Goal: Task Accomplishment & Management: Use online tool/utility

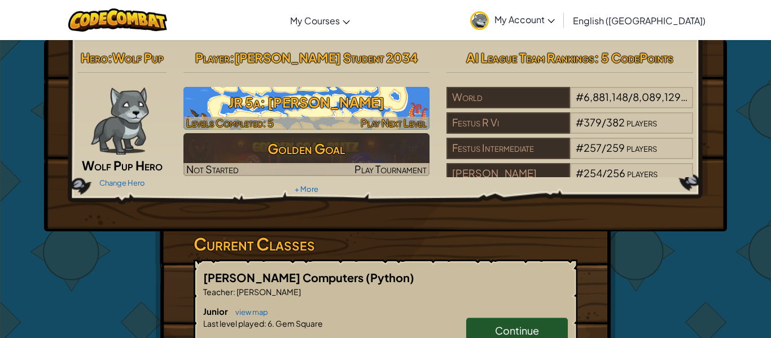
click at [369, 103] on h3 "JR 5a: [PERSON_NAME]" at bounding box center [306, 102] width 247 height 25
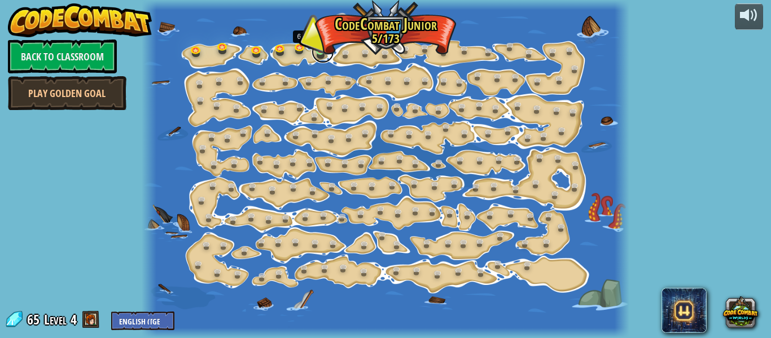
click at [323, 52] on link at bounding box center [322, 52] width 23 height 23
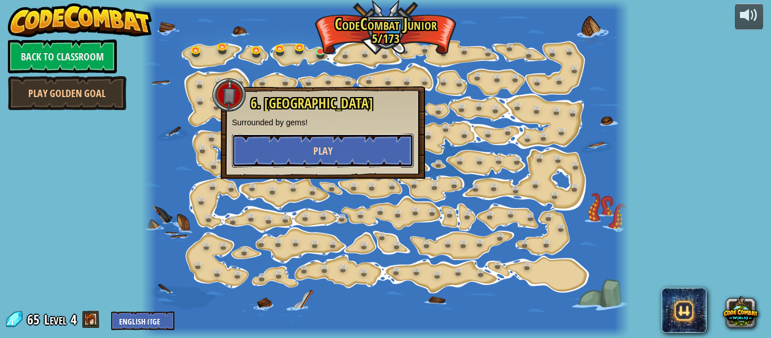
click at [388, 160] on button "Play" at bounding box center [323, 151] width 182 height 34
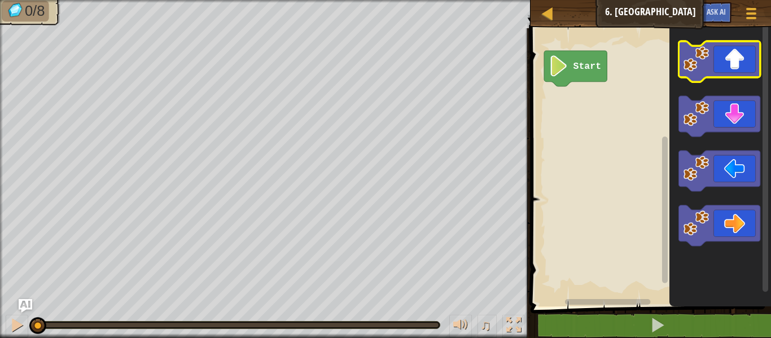
click at [725, 67] on icon "Blockly Workspace" at bounding box center [718, 61] width 81 height 41
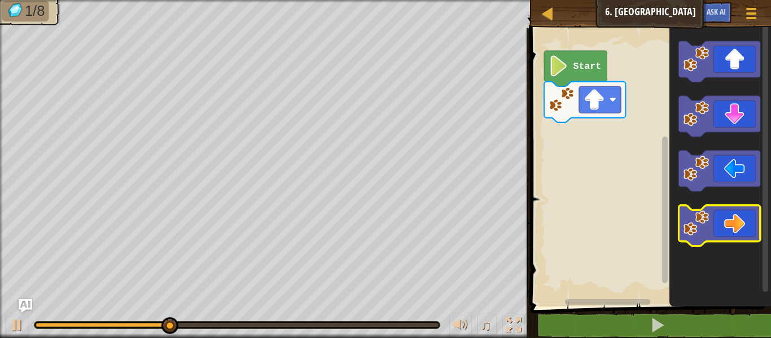
click at [736, 222] on icon "Blockly Workspace" at bounding box center [718, 225] width 81 height 41
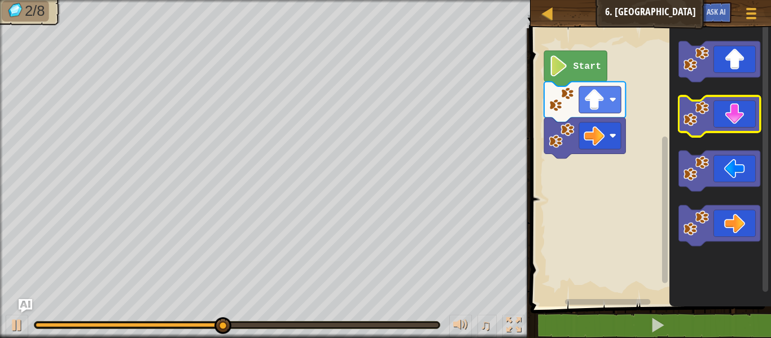
click at [718, 121] on icon "Blockly Workspace" at bounding box center [718, 116] width 81 height 41
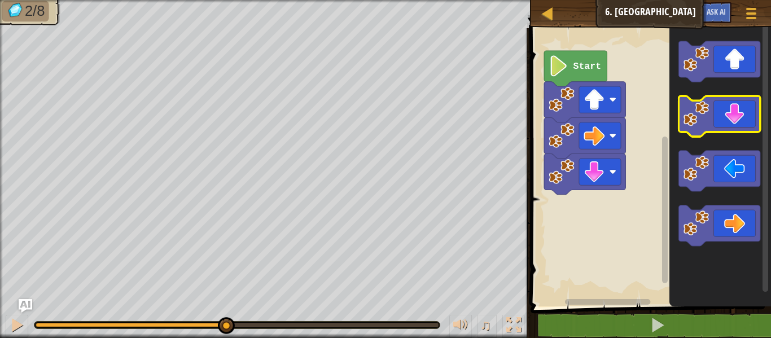
click at [718, 121] on icon "Blockly Workspace" at bounding box center [718, 116] width 81 height 41
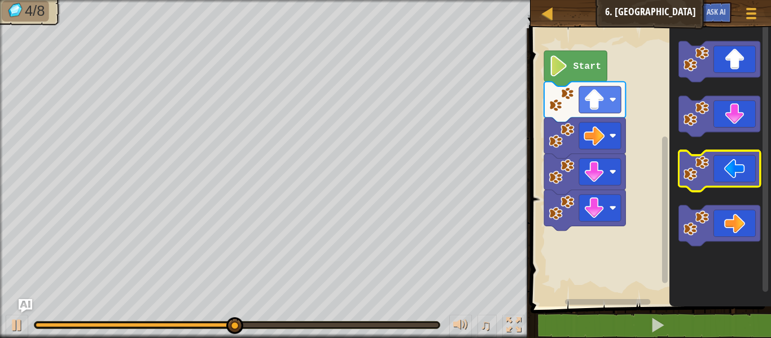
click at [756, 170] on icon "Blockly Workspace" at bounding box center [718, 171] width 81 height 41
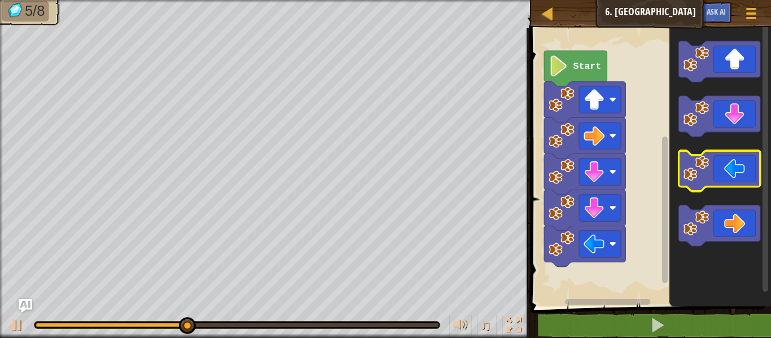
click at [756, 170] on icon "Blockly Workspace" at bounding box center [718, 171] width 81 height 41
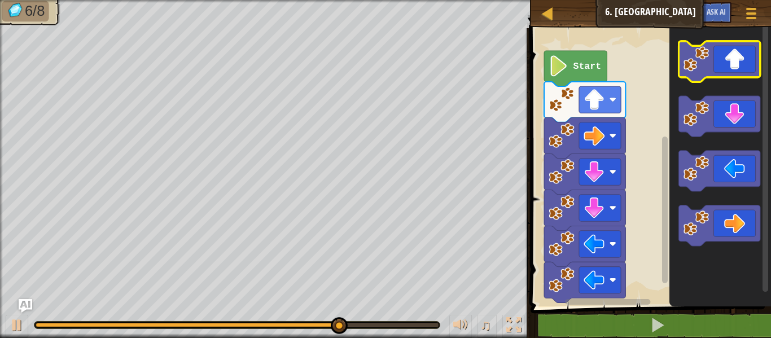
click at [739, 70] on icon "Blockly Workspace" at bounding box center [718, 61] width 81 height 41
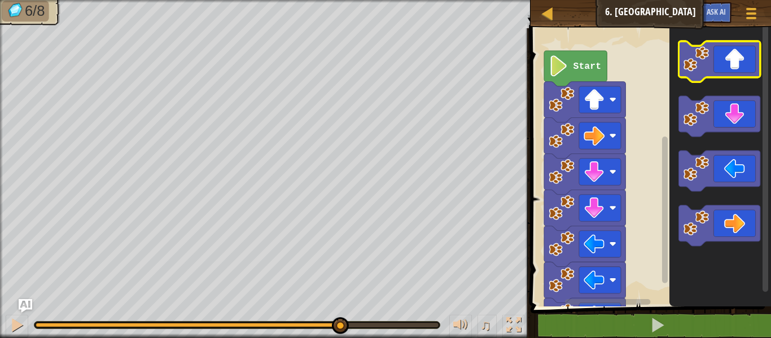
click at [739, 70] on icon "Blockly Workspace" at bounding box center [718, 61] width 81 height 41
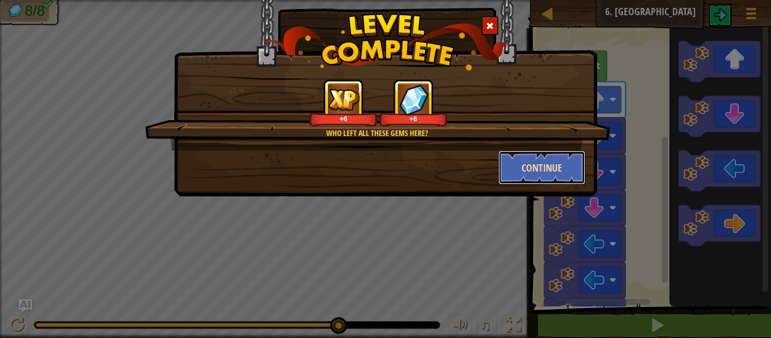
click at [536, 172] on button "Continue" at bounding box center [541, 168] width 87 height 34
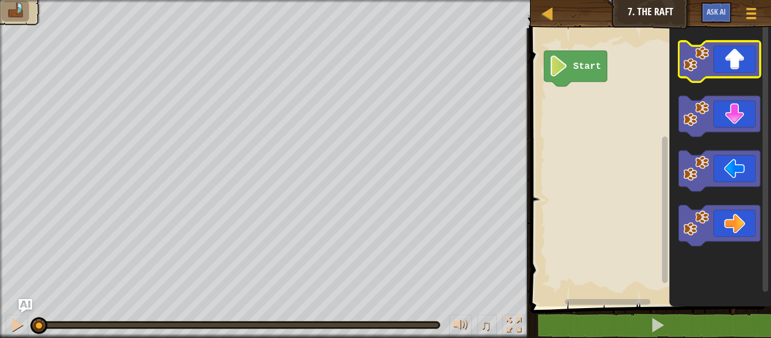
click at [726, 72] on icon "Blockly Workspace" at bounding box center [718, 61] width 81 height 41
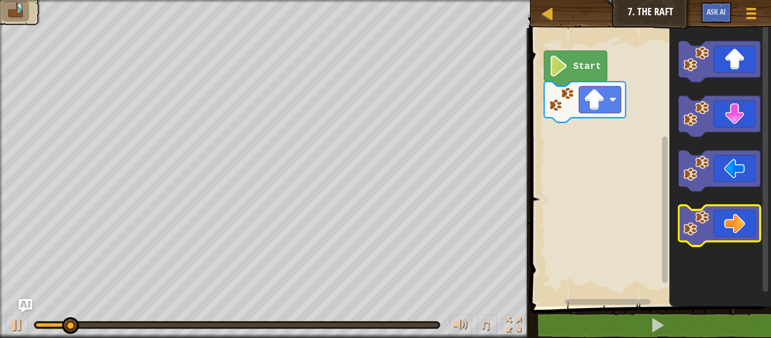
click at [745, 227] on icon "Blockly Workspace" at bounding box center [718, 225] width 81 height 41
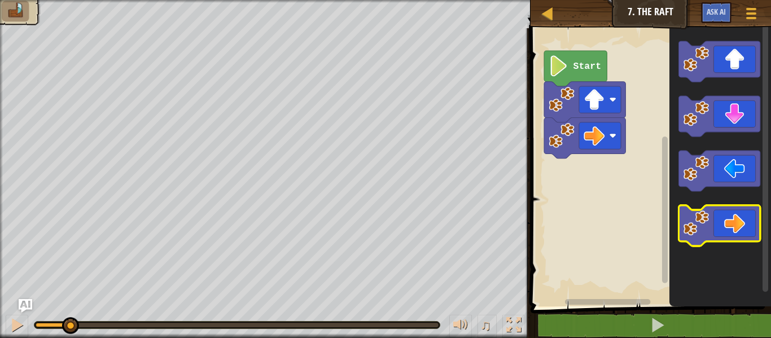
click at [745, 227] on icon "Blockly Workspace" at bounding box center [718, 225] width 81 height 41
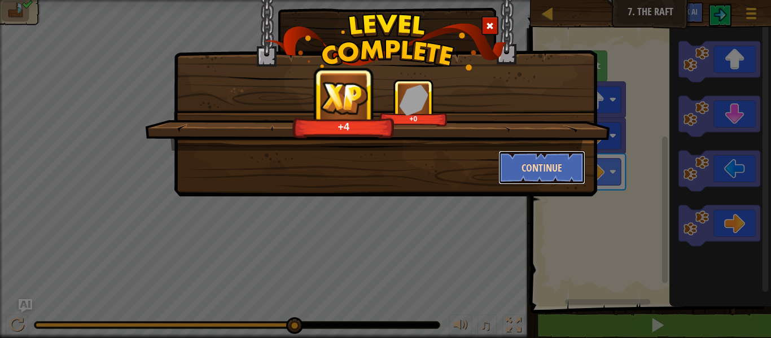
click at [553, 176] on button "Continue" at bounding box center [541, 168] width 87 height 34
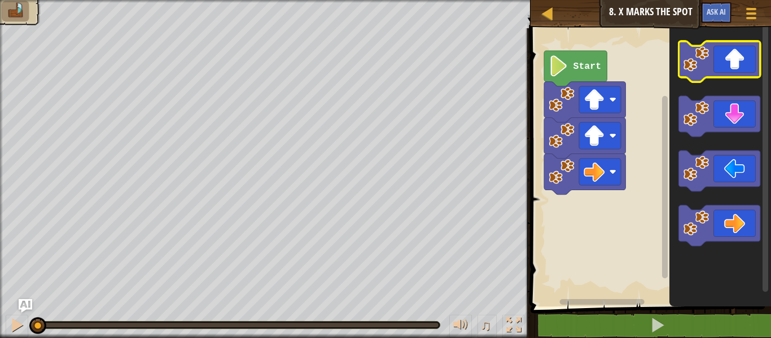
click at [740, 61] on icon "Blockly Workspace" at bounding box center [718, 61] width 81 height 41
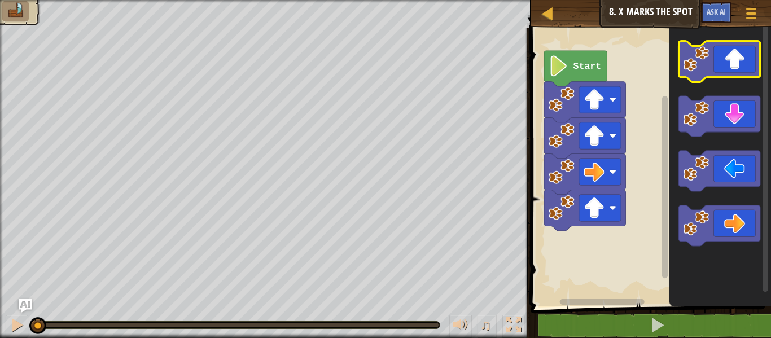
click at [740, 63] on icon "Blockly Workspace" at bounding box center [718, 61] width 81 height 41
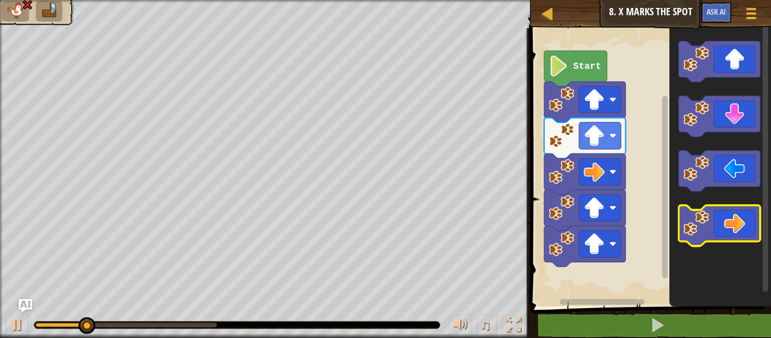
click at [755, 221] on icon "Blockly Workspace" at bounding box center [718, 225] width 81 height 41
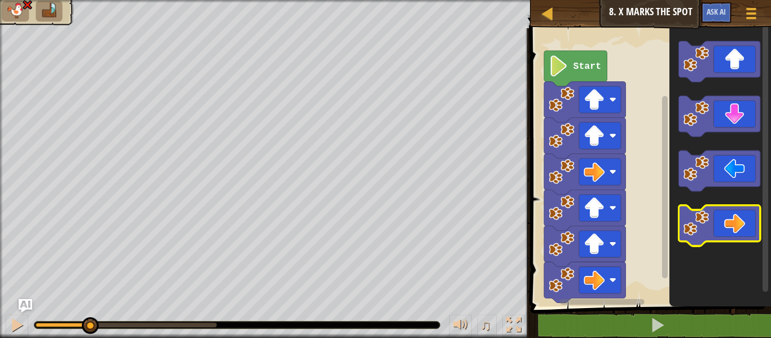
click at [755, 222] on icon "Blockly Workspace" at bounding box center [718, 225] width 81 height 41
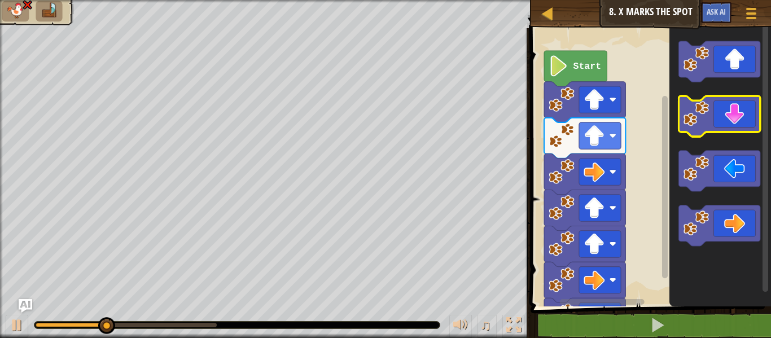
click at [728, 113] on icon "Blockly Workspace" at bounding box center [718, 116] width 81 height 41
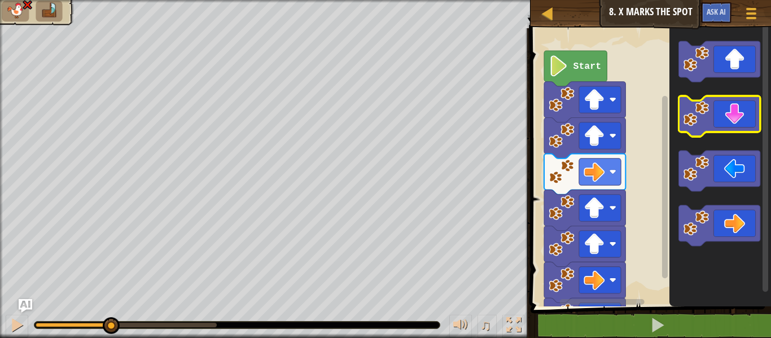
click at [728, 113] on icon "Blockly Workspace" at bounding box center [718, 116] width 81 height 41
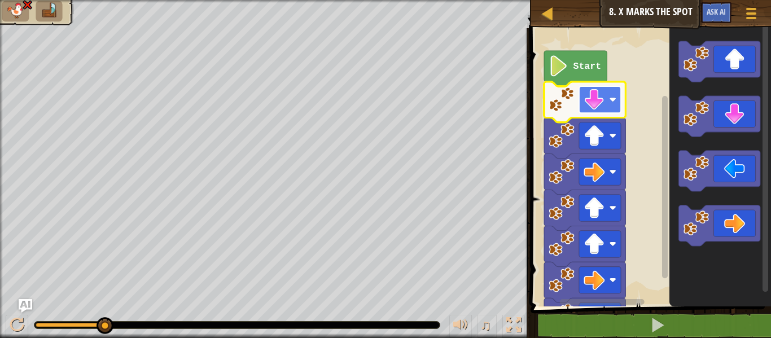
click at [605, 104] on rect "Blockly Workspace" at bounding box center [600, 99] width 42 height 27
click at [584, 107] on image "Blockly Workspace" at bounding box center [593, 99] width 21 height 21
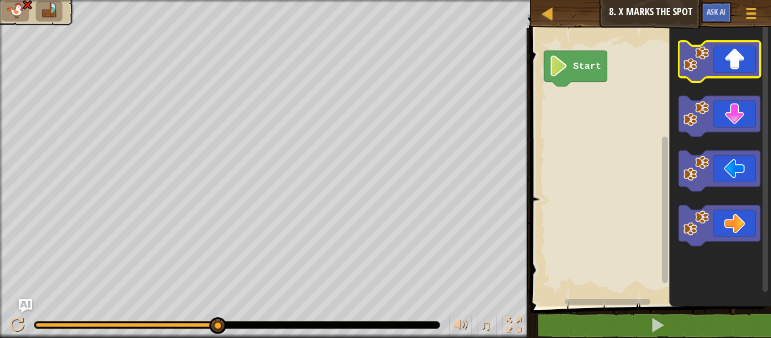
click at [747, 69] on icon "Blockly Workspace" at bounding box center [718, 61] width 81 height 41
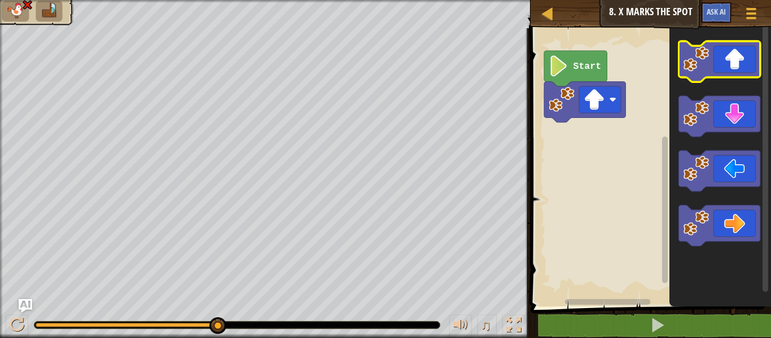
click at [749, 69] on icon "Blockly Workspace" at bounding box center [718, 61] width 81 height 41
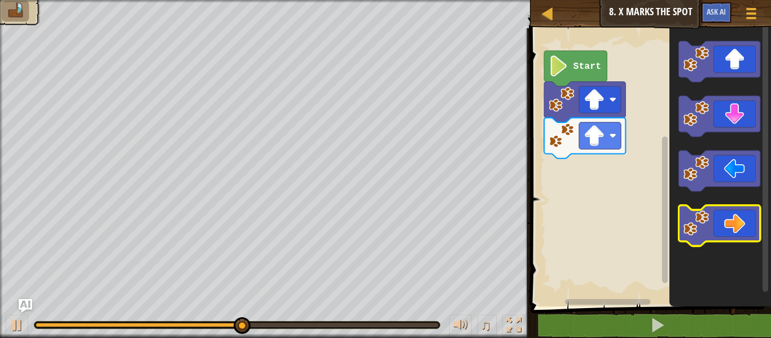
click at [732, 244] on rect "Blockly Workspace" at bounding box center [718, 225] width 81 height 41
click at [725, 211] on icon "Blockly Workspace" at bounding box center [718, 225] width 81 height 41
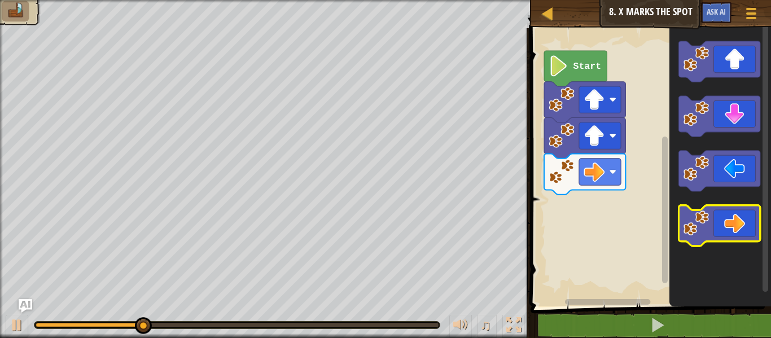
click at [725, 214] on icon "Blockly Workspace" at bounding box center [718, 225] width 81 height 41
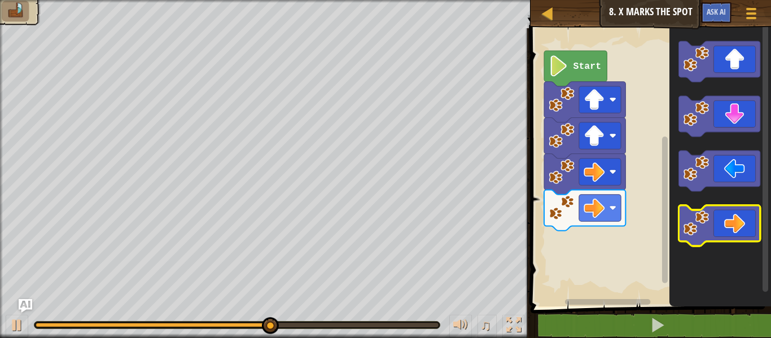
click at [738, 212] on icon "Blockly Workspace" at bounding box center [718, 225] width 81 height 41
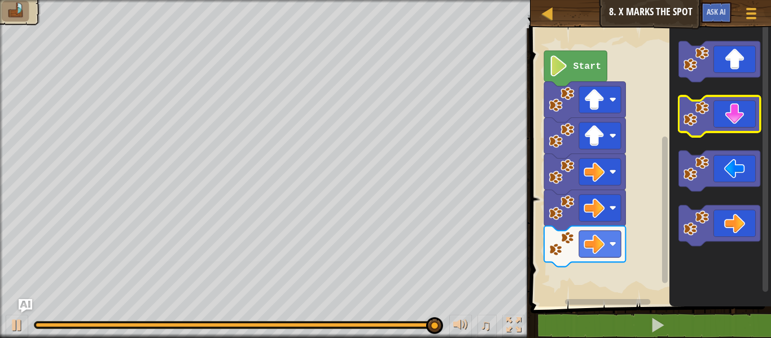
click at [728, 115] on icon "Blockly Workspace" at bounding box center [718, 116] width 81 height 41
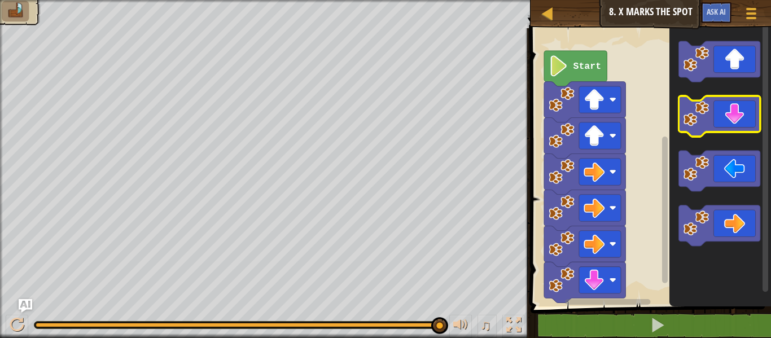
click at [728, 115] on icon "Blockly Workspace" at bounding box center [718, 116] width 81 height 41
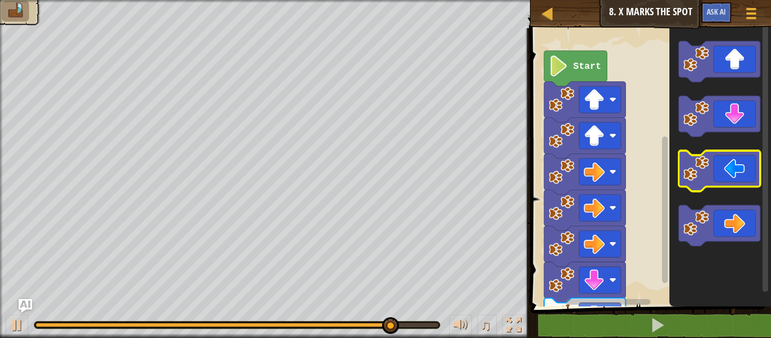
click at [723, 167] on icon "Blockly Workspace" at bounding box center [718, 171] width 81 height 41
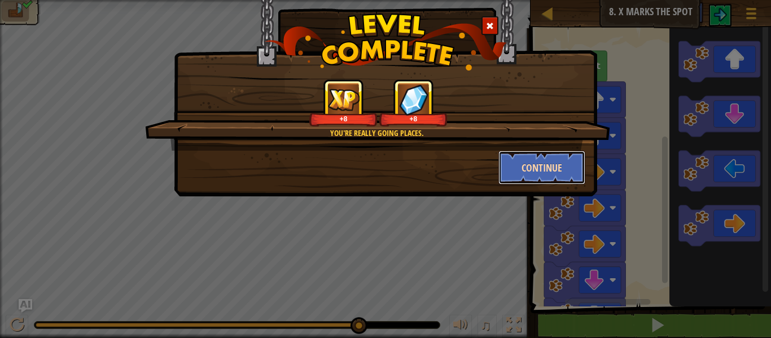
click at [561, 173] on button "Continue" at bounding box center [541, 168] width 87 height 34
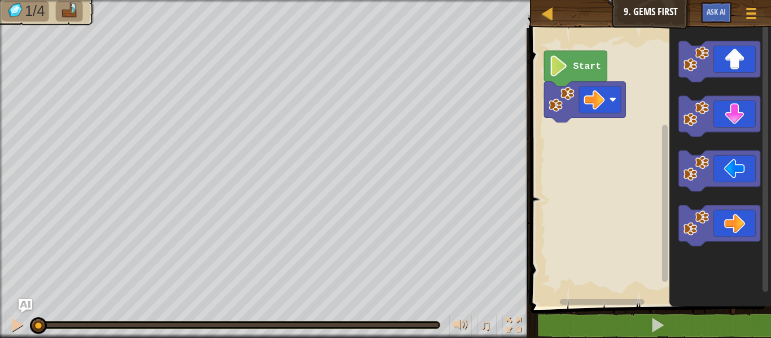
click at [561, 173] on rect "Blockly Workspace" at bounding box center [649, 165] width 244 height 284
click at [756, 226] on icon "Blockly Workspace" at bounding box center [718, 225] width 81 height 41
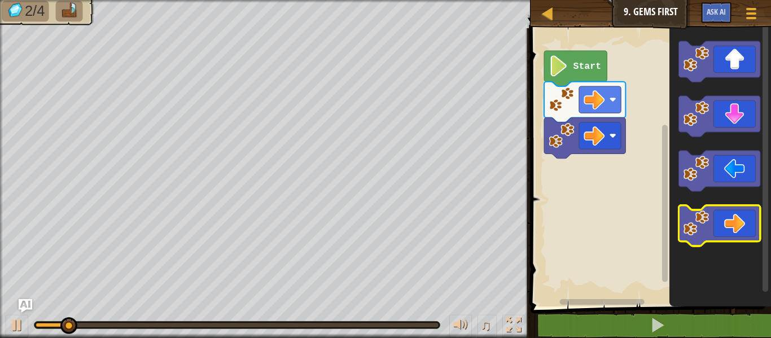
click at [755, 226] on icon "Blockly Workspace" at bounding box center [718, 225] width 81 height 41
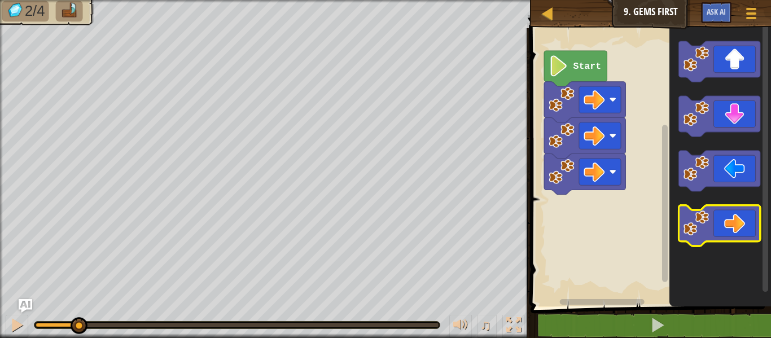
click at [755, 226] on icon "Blockly Workspace" at bounding box center [718, 225] width 81 height 41
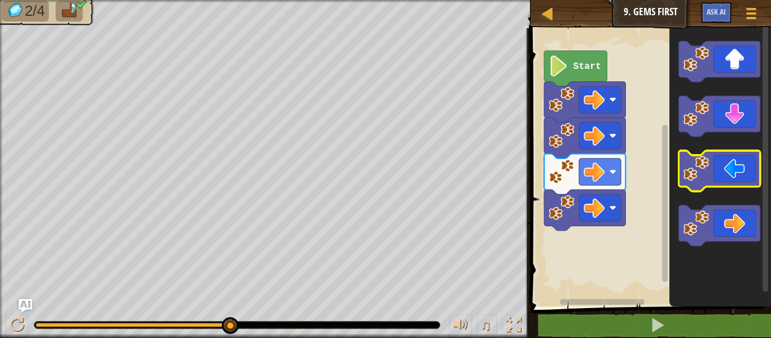
click at [707, 181] on image "Blockly Workspace" at bounding box center [695, 168] width 25 height 25
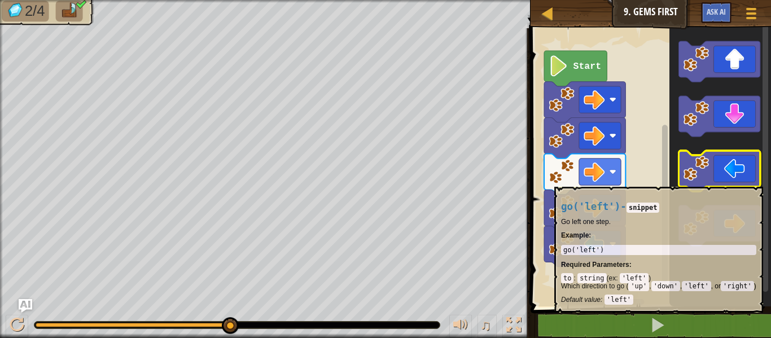
click at [708, 181] on image "Blockly Workspace" at bounding box center [695, 168] width 25 height 25
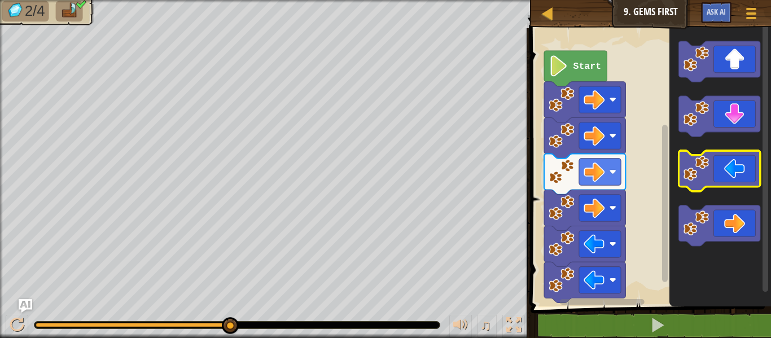
click at [708, 181] on image "Blockly Workspace" at bounding box center [695, 168] width 25 height 25
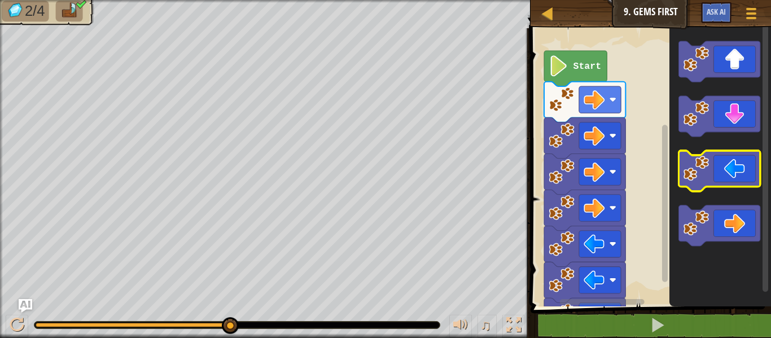
click at [708, 181] on icon "Blockly Workspace" at bounding box center [718, 171] width 81 height 41
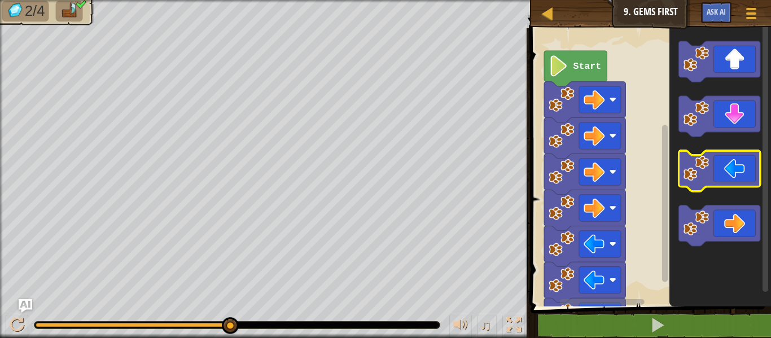
click at [708, 181] on icon "Blockly Workspace" at bounding box center [718, 171] width 81 height 41
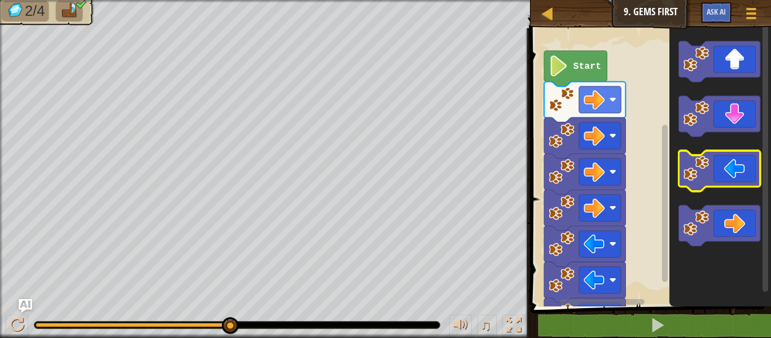
click at [707, 183] on icon "Blockly Workspace" at bounding box center [718, 171] width 81 height 41
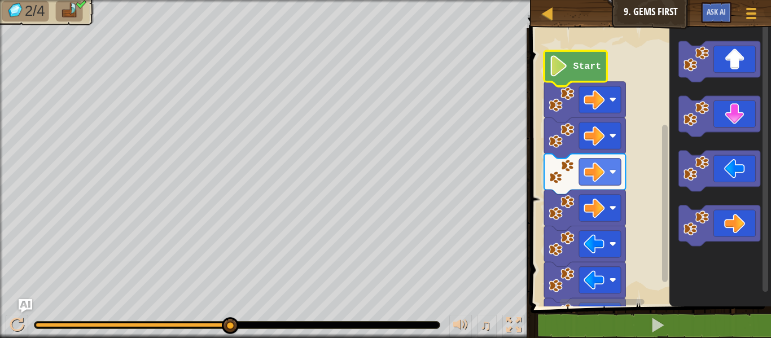
click at [590, 55] on icon "Blockly Workspace" at bounding box center [575, 69] width 63 height 36
click at [589, 63] on text "Start" at bounding box center [587, 66] width 28 height 11
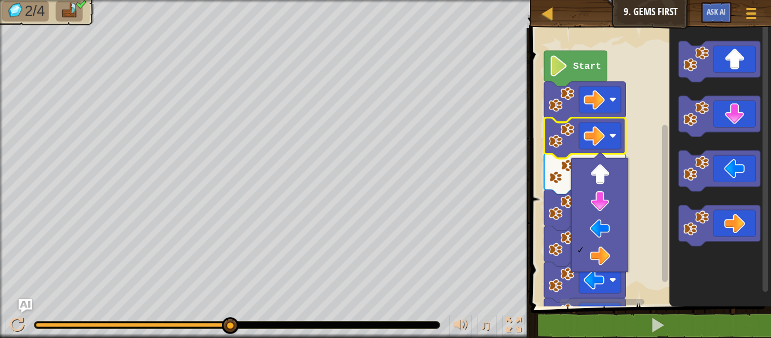
drag, startPoint x: 599, startPoint y: 157, endPoint x: 677, endPoint y: 134, distance: 81.8
click at [677, 0] on body "Map Junior 9. Gems First Game Menu Ask AI 1 ההההההההההההההההההההההההההההההההההה…" at bounding box center [385, 0] width 771 height 0
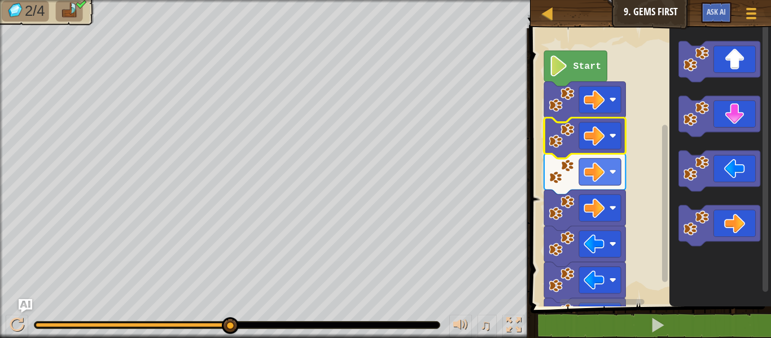
click at [658, 144] on rect "Blockly Workspace" at bounding box center [649, 165] width 244 height 284
click at [674, 146] on icon "Blockly Workspace" at bounding box center [720, 165] width 102 height 284
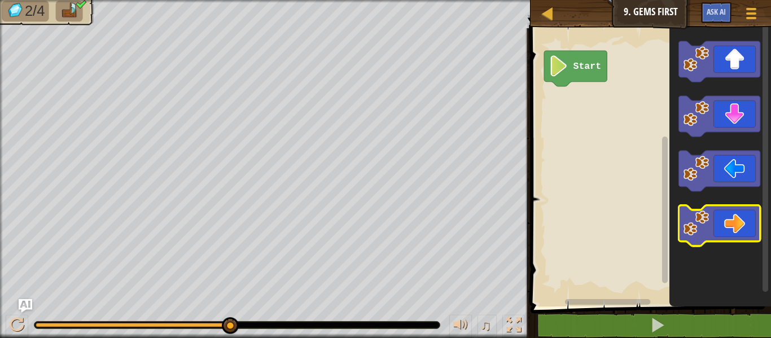
click at [723, 244] on rect "Blockly Workspace" at bounding box center [718, 225] width 81 height 41
click at [724, 243] on rect "Blockly Workspace" at bounding box center [718, 225] width 81 height 41
click at [724, 235] on icon "Blockly Workspace" at bounding box center [718, 225] width 81 height 41
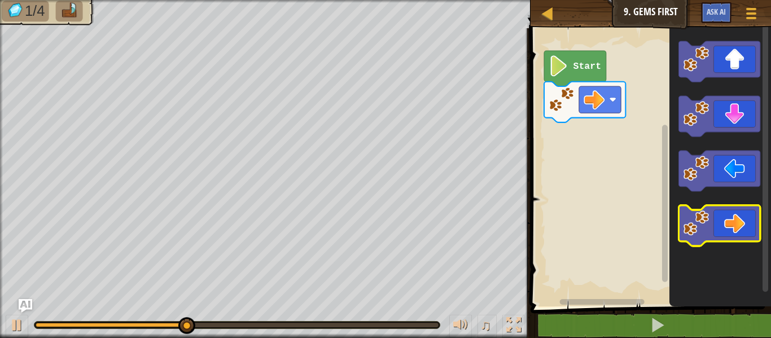
click at [724, 237] on icon "Blockly Workspace" at bounding box center [718, 225] width 81 height 41
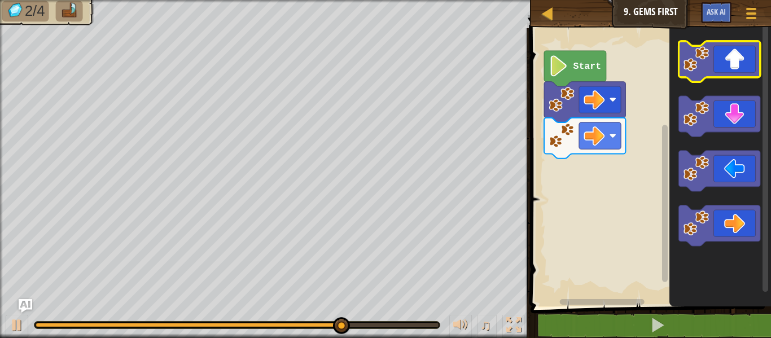
click at [731, 54] on icon "Blockly Workspace" at bounding box center [718, 61] width 81 height 41
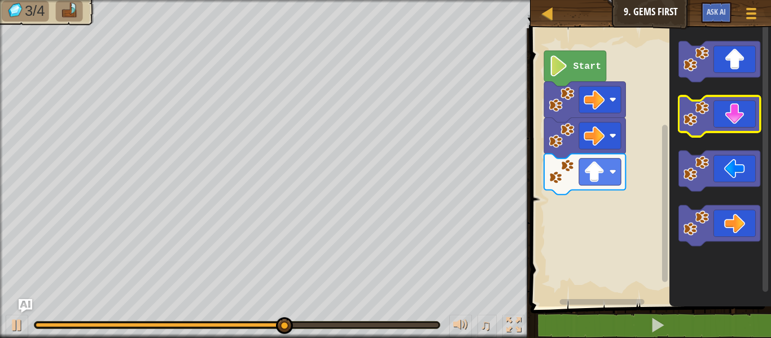
click at [733, 122] on icon "Blockly Workspace" at bounding box center [718, 116] width 81 height 41
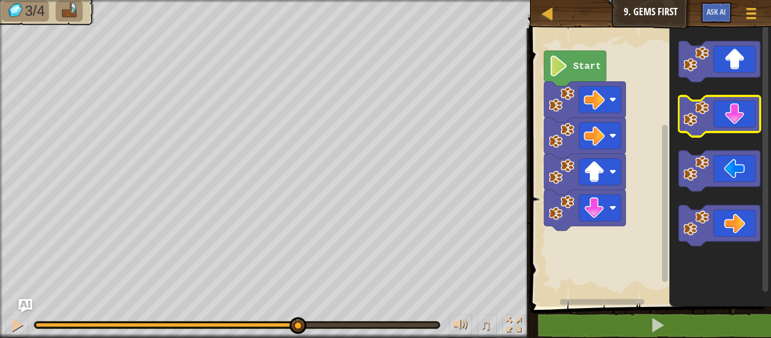
click at [733, 122] on icon "Blockly Workspace" at bounding box center [718, 116] width 81 height 41
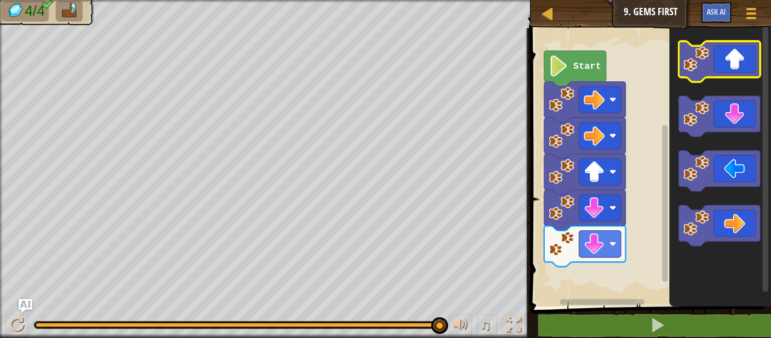
click at [706, 45] on icon "Blockly Workspace" at bounding box center [718, 61] width 81 height 41
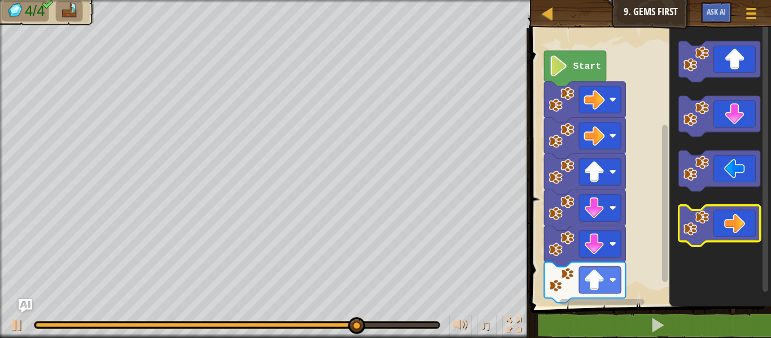
click at [755, 213] on icon "Blockly Workspace" at bounding box center [718, 225] width 81 height 41
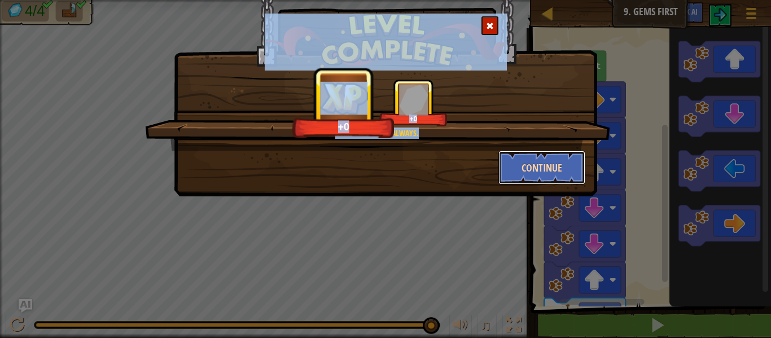
click at [543, 177] on button "Continue" at bounding box center [541, 168] width 87 height 34
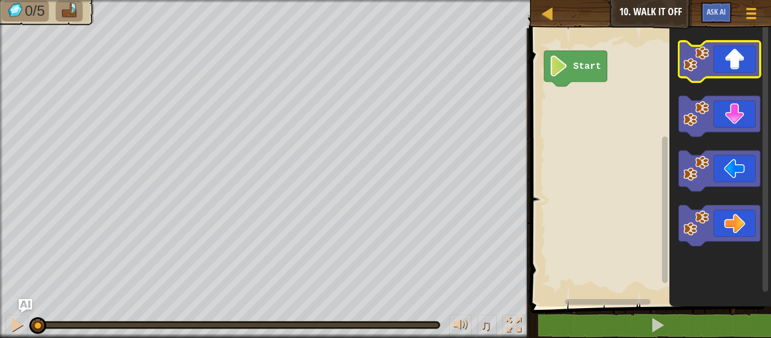
click at [693, 59] on image "Blockly Workspace" at bounding box center [695, 58] width 25 height 25
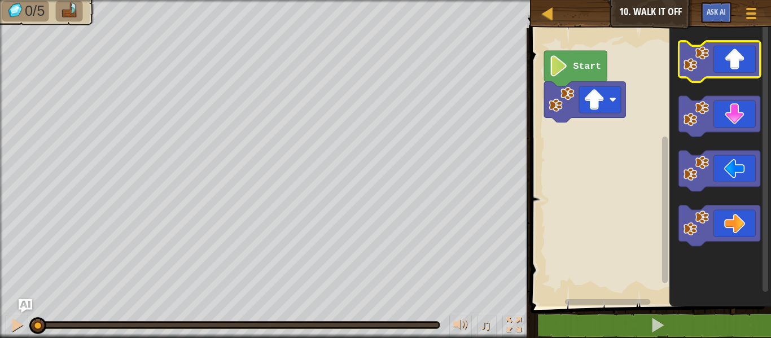
click at [693, 59] on image "Blockly Workspace" at bounding box center [695, 58] width 25 height 25
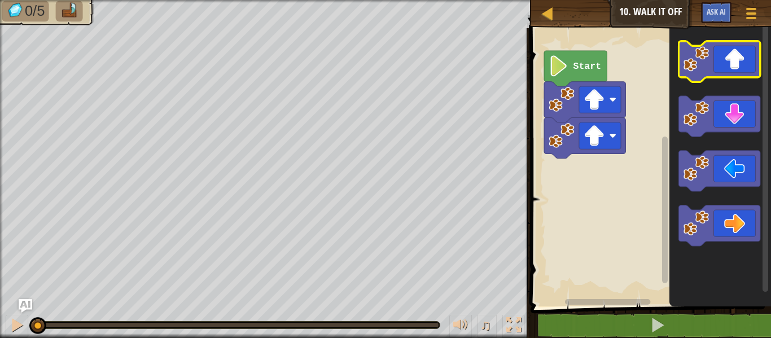
click at [693, 59] on image "Blockly Workspace" at bounding box center [695, 58] width 25 height 25
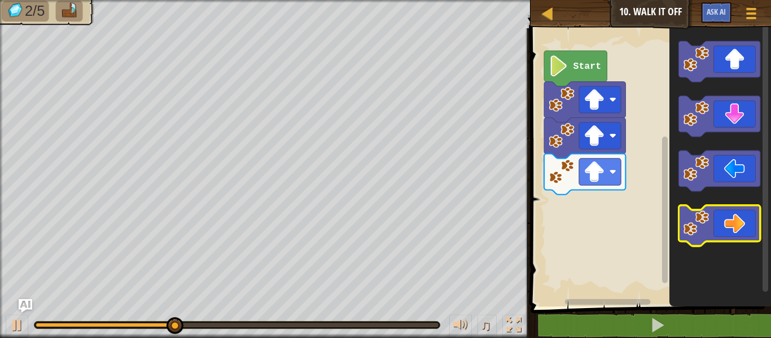
click at [734, 241] on icon "Blockly Workspace" at bounding box center [718, 225] width 81 height 41
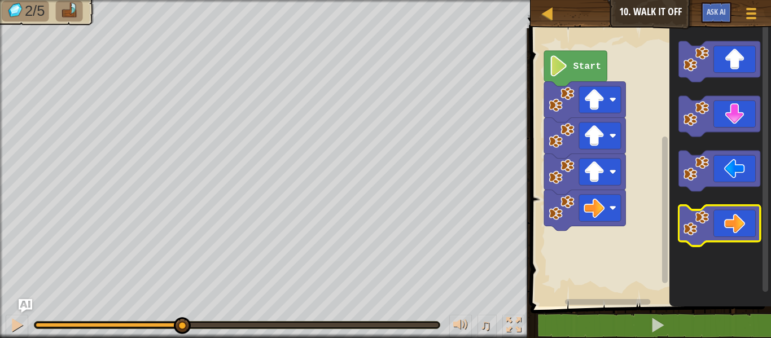
click at [734, 241] on icon "Blockly Workspace" at bounding box center [718, 225] width 81 height 41
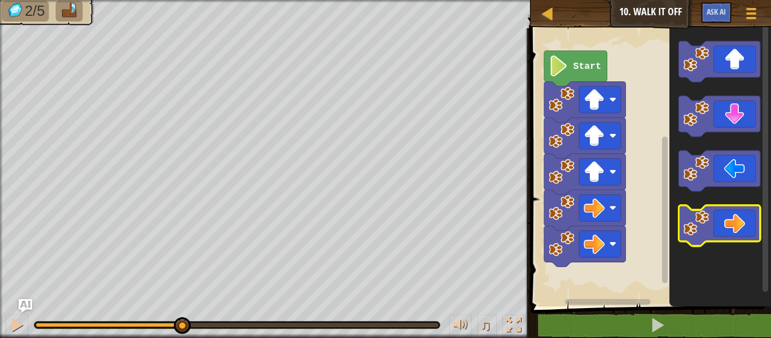
click at [734, 241] on icon "Blockly Workspace" at bounding box center [718, 225] width 81 height 41
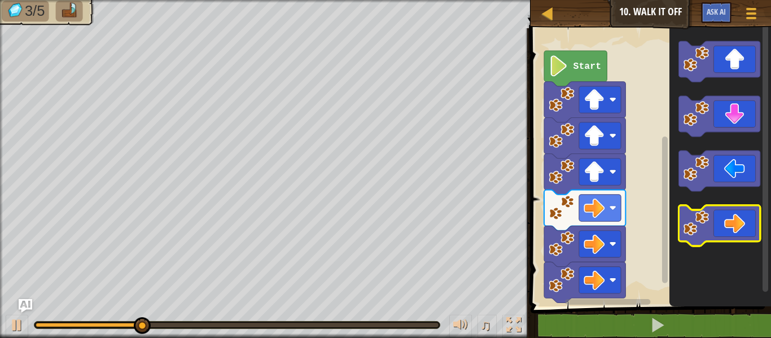
click at [734, 241] on icon "Blockly Workspace" at bounding box center [718, 225] width 81 height 41
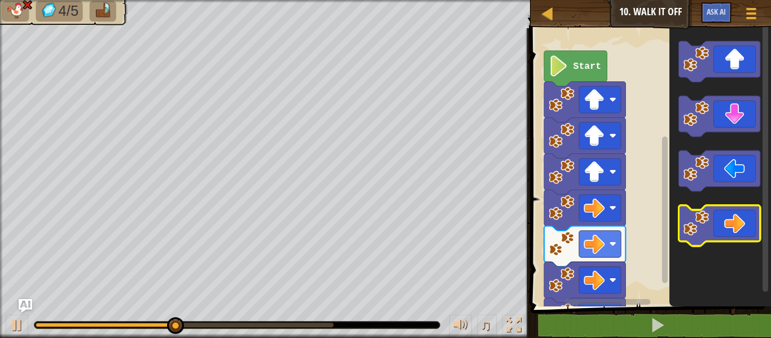
click at [734, 241] on icon "Blockly Workspace" at bounding box center [718, 225] width 81 height 41
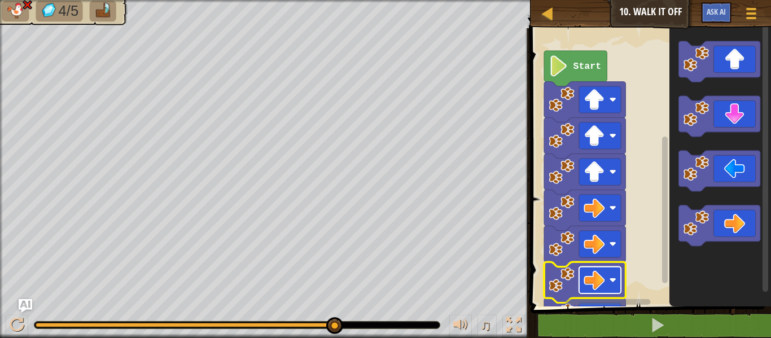
click at [614, 279] on image "Blockly Workspace" at bounding box center [612, 279] width 7 height 7
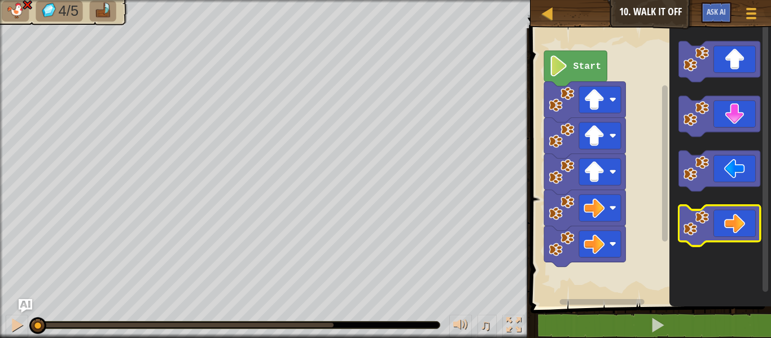
click at [685, 232] on image "Blockly Workspace" at bounding box center [695, 222] width 25 height 25
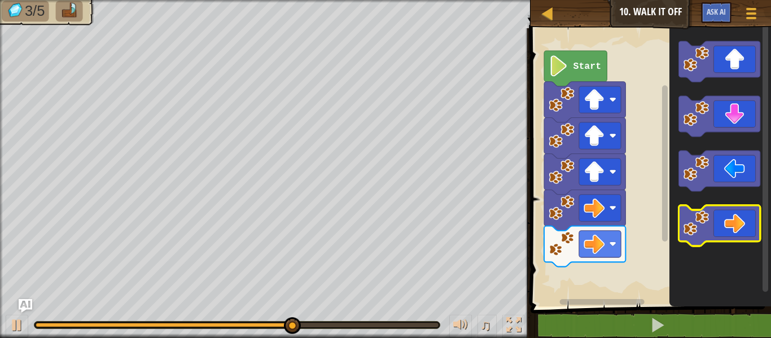
click at [729, 234] on icon "Blockly Workspace" at bounding box center [718, 225] width 81 height 41
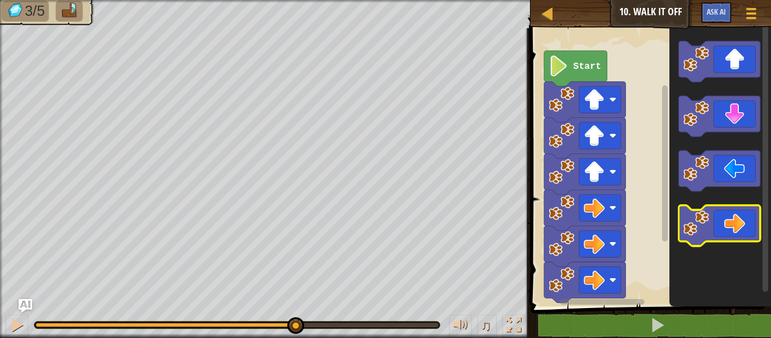
click at [729, 234] on icon "Blockly Workspace" at bounding box center [718, 225] width 81 height 41
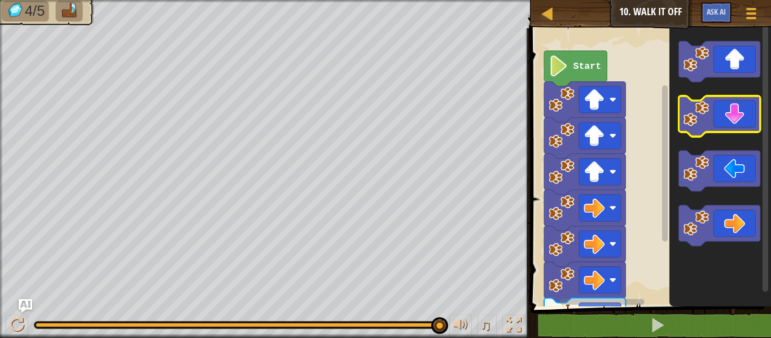
click at [717, 120] on icon "Blockly Workspace" at bounding box center [718, 116] width 81 height 41
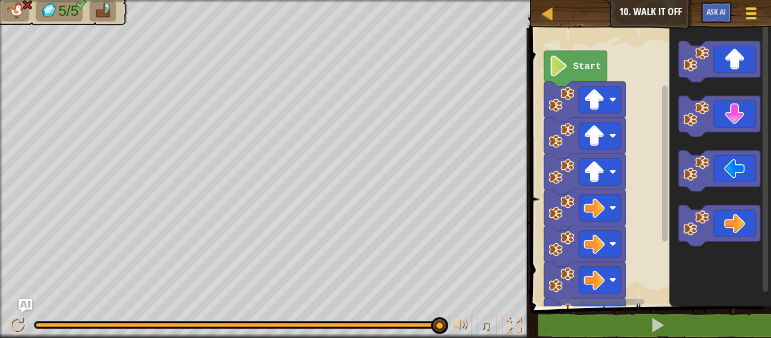
click at [738, 17] on button "Game Menu" at bounding box center [751, 16] width 30 height 28
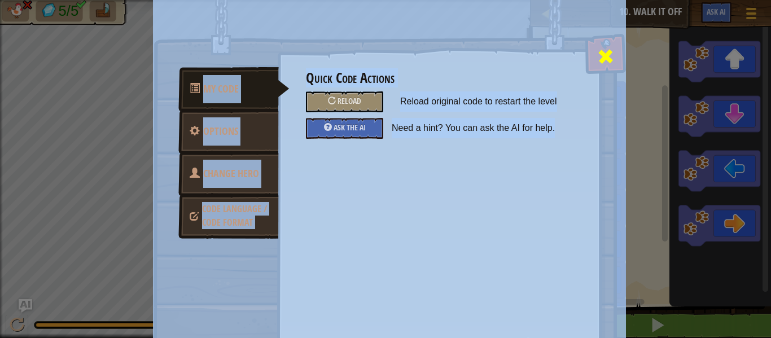
click at [592, 55] on div at bounding box center [605, 54] width 36 height 36
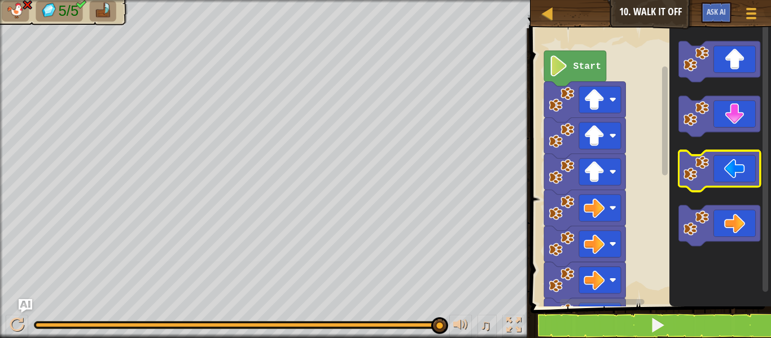
click at [742, 162] on icon "Blockly Workspace" at bounding box center [718, 171] width 81 height 41
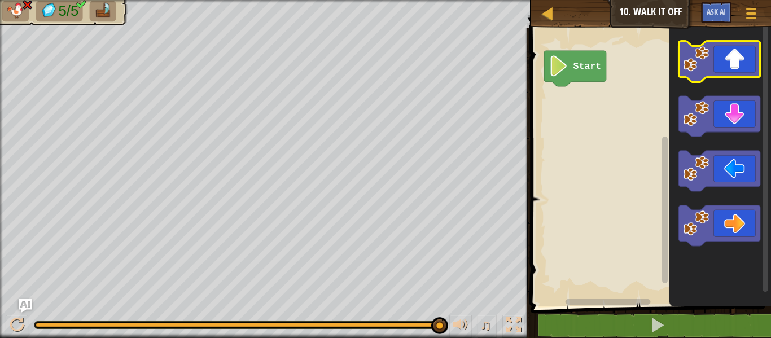
click at [734, 80] on rect "Blockly Workspace" at bounding box center [718, 61] width 81 height 41
click at [736, 70] on icon "Blockly Workspace" at bounding box center [718, 61] width 81 height 41
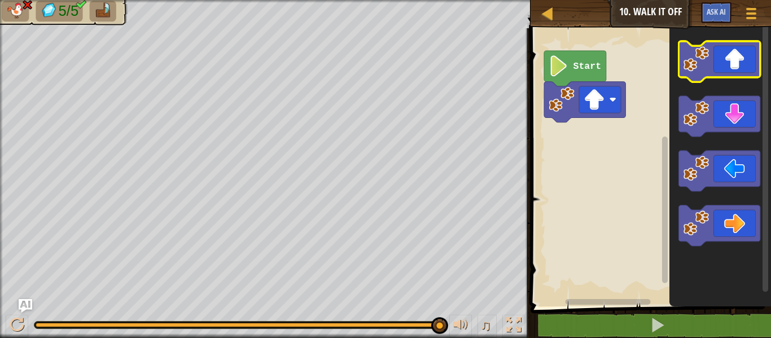
click at [735, 70] on icon "Blockly Workspace" at bounding box center [718, 61] width 81 height 41
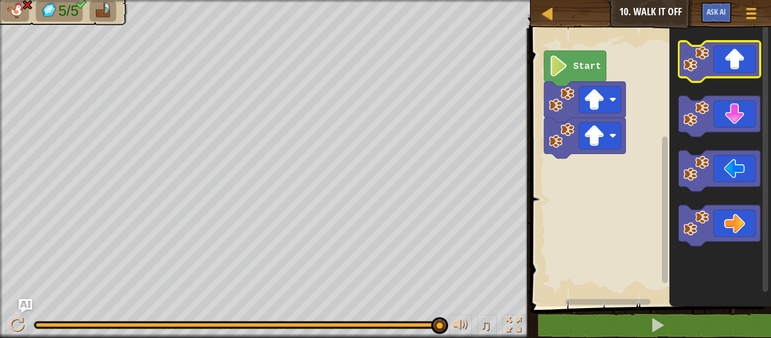
click at [735, 70] on icon "Blockly Workspace" at bounding box center [718, 61] width 81 height 41
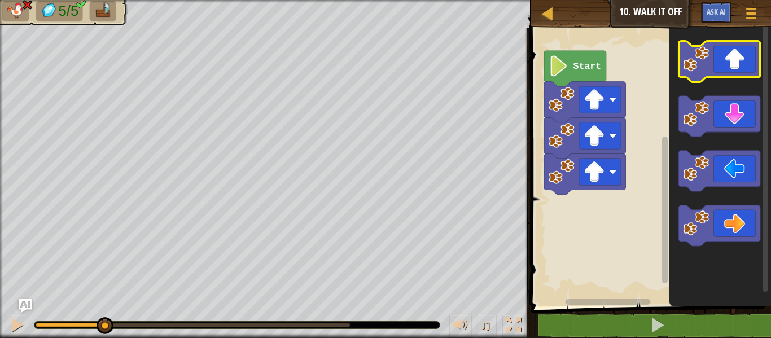
click at [735, 70] on icon "Blockly Workspace" at bounding box center [718, 61] width 81 height 41
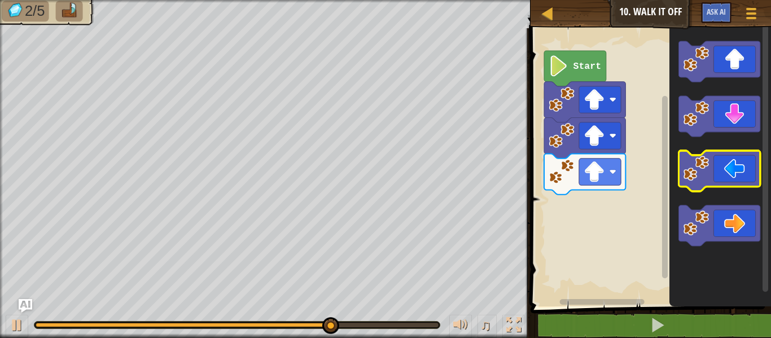
click at [759, 183] on icon "Blockly Workspace" at bounding box center [718, 171] width 81 height 41
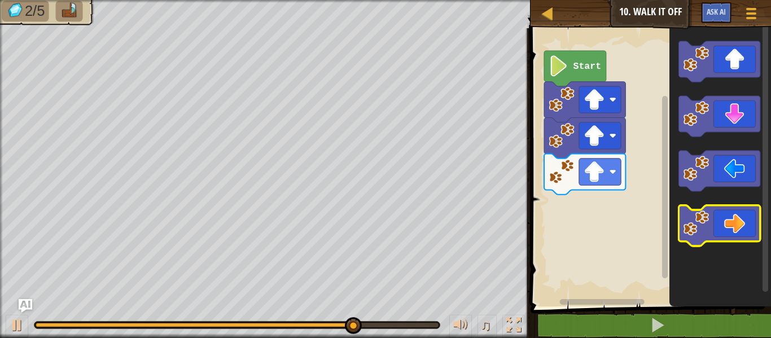
click at [745, 219] on icon "Blockly Workspace" at bounding box center [718, 225] width 81 height 41
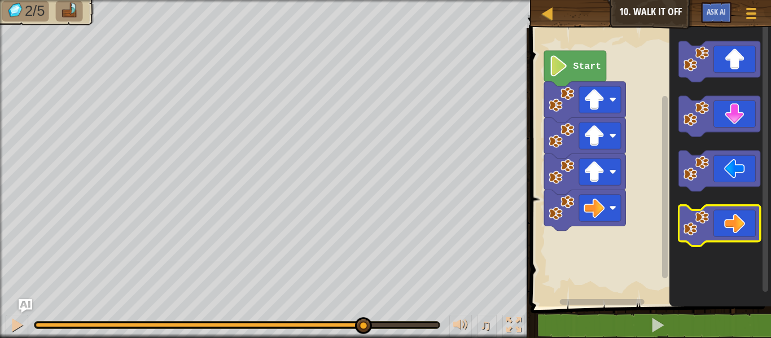
click at [745, 219] on icon "Blockly Workspace" at bounding box center [718, 225] width 81 height 41
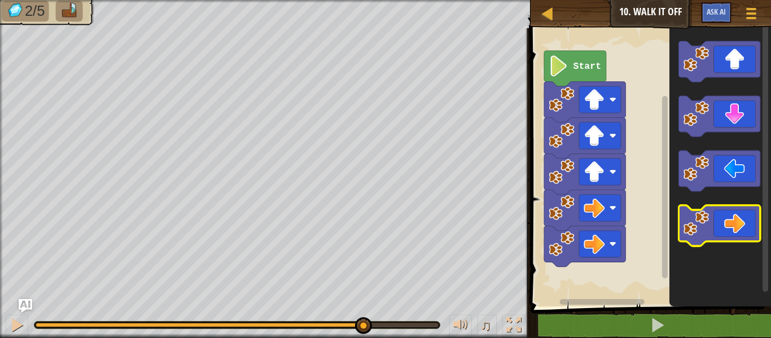
click at [746, 219] on icon "Blockly Workspace" at bounding box center [718, 225] width 81 height 41
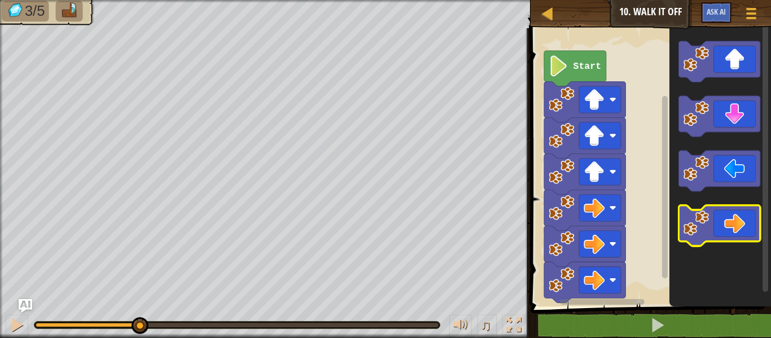
click at [746, 219] on icon "Blockly Workspace" at bounding box center [718, 225] width 81 height 41
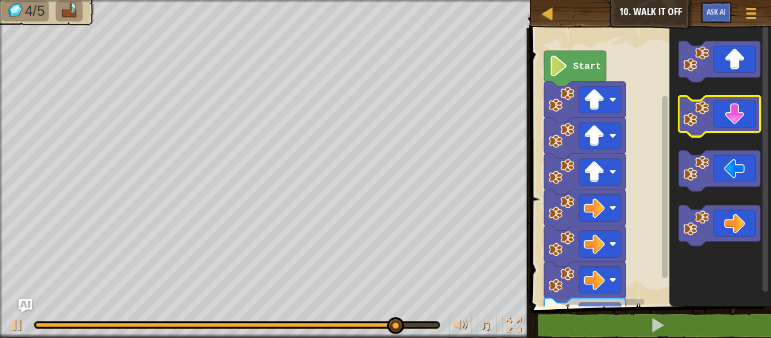
click at [720, 104] on icon "Blockly Workspace" at bounding box center [718, 116] width 81 height 41
click at [721, 104] on icon "Blockly Workspace" at bounding box center [718, 116] width 81 height 41
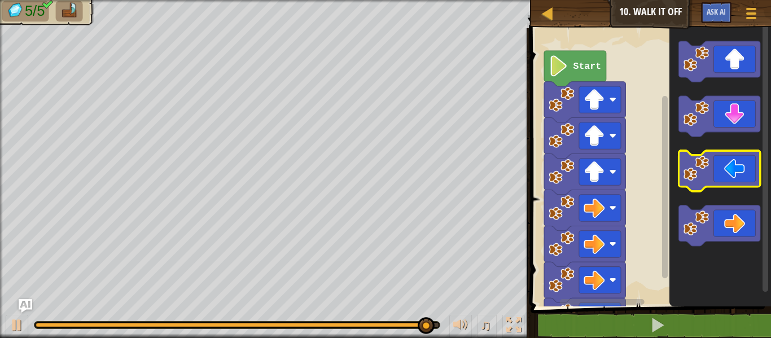
click at [705, 165] on image "Blockly Workspace" at bounding box center [695, 168] width 25 height 25
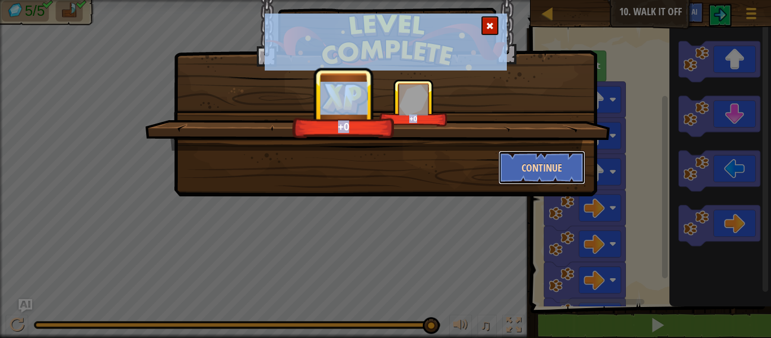
click at [543, 174] on button "Continue" at bounding box center [541, 168] width 87 height 34
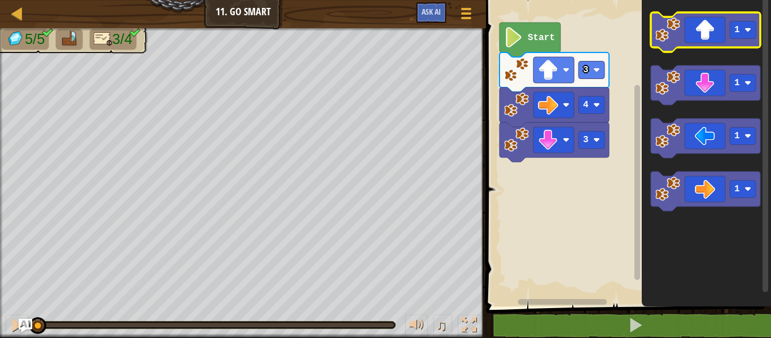
click at [730, 21] on icon "Blockly Workspace" at bounding box center [704, 31] width 109 height 39
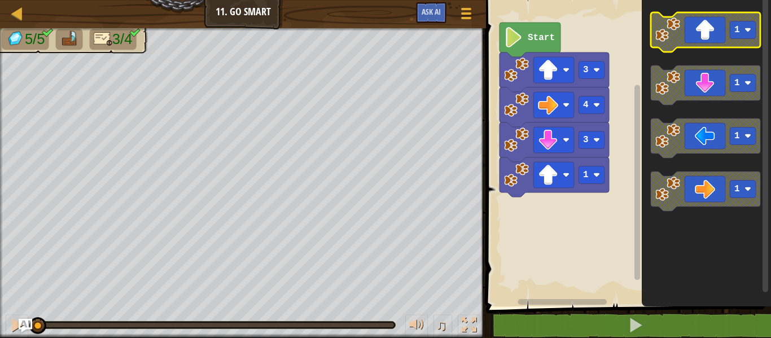
click at [730, 21] on icon "Blockly Workspace" at bounding box center [704, 31] width 109 height 39
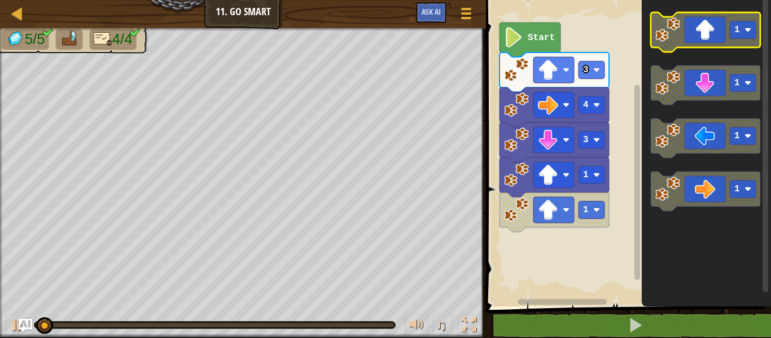
click at [725, 20] on icon "Blockly Workspace" at bounding box center [704, 31] width 109 height 39
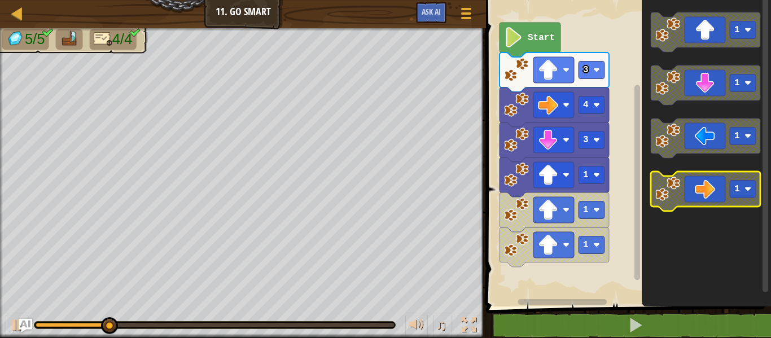
click at [749, 188] on image "Blockly Workspace" at bounding box center [747, 189] width 7 height 7
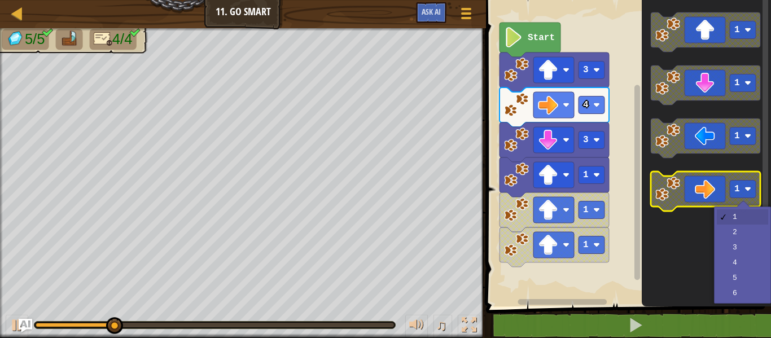
click at [748, 188] on image "Blockly Workspace" at bounding box center [747, 189] width 7 height 7
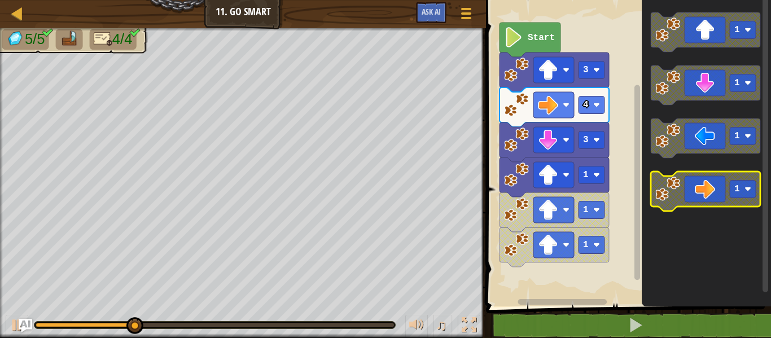
click at [748, 188] on image "Blockly Workspace" at bounding box center [747, 189] width 7 height 7
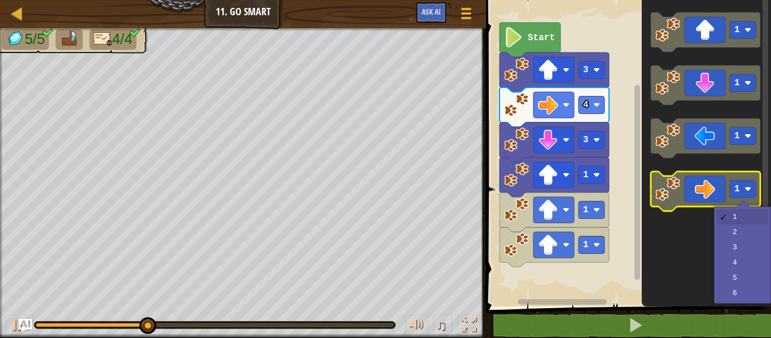
click at [749, 188] on image "Blockly Workspace" at bounding box center [747, 189] width 7 height 7
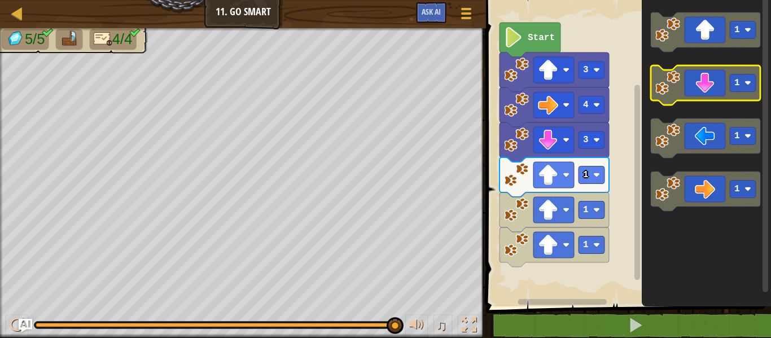
click at [717, 99] on icon "Blockly Workspace" at bounding box center [704, 84] width 109 height 39
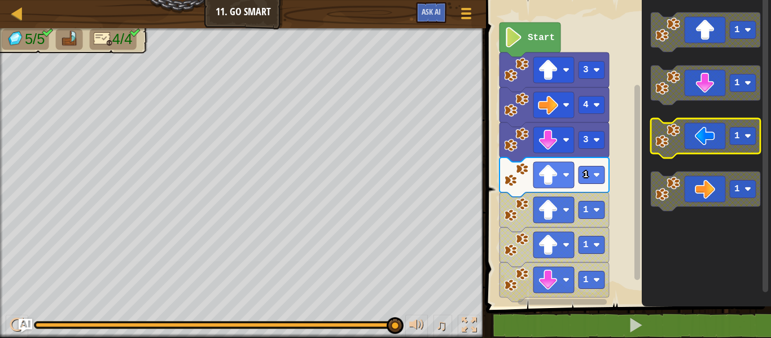
click at [719, 130] on icon "Blockly Workspace" at bounding box center [704, 137] width 109 height 39
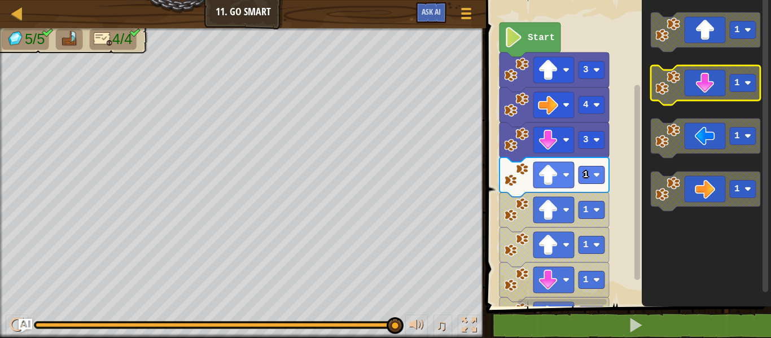
click at [732, 95] on icon "Blockly Workspace" at bounding box center [704, 84] width 109 height 39
click at [728, 93] on icon "Blockly Workspace" at bounding box center [704, 84] width 109 height 39
click at [728, 95] on icon "Blockly Workspace" at bounding box center [704, 84] width 109 height 39
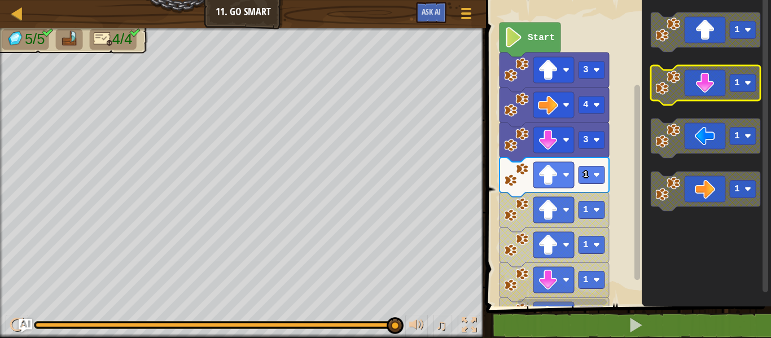
click at [728, 95] on icon "Blockly Workspace" at bounding box center [704, 84] width 109 height 39
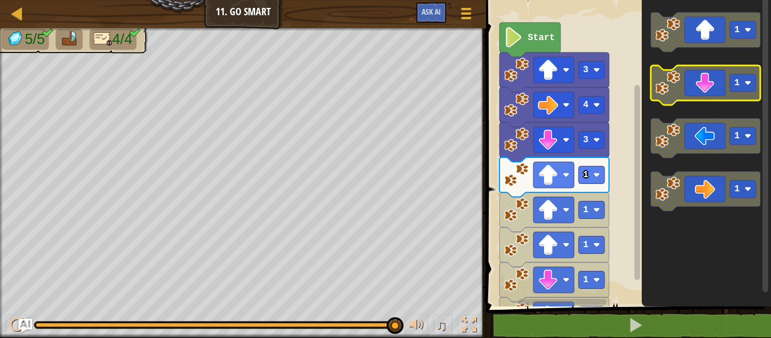
click at [728, 95] on icon "Blockly Workspace" at bounding box center [704, 84] width 109 height 39
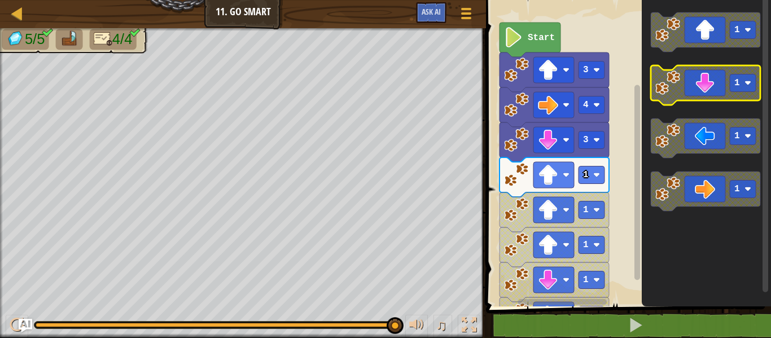
click at [728, 95] on icon "Blockly Workspace" at bounding box center [704, 84] width 109 height 39
click at [552, 41] on text "Start" at bounding box center [540, 38] width 27 height 10
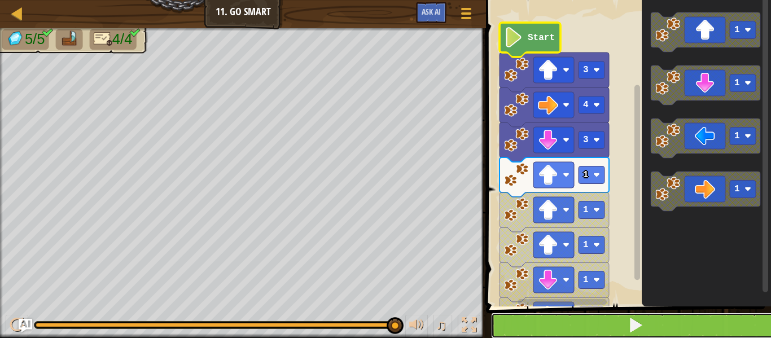
click at [672, 313] on button at bounding box center [635, 326] width 288 height 26
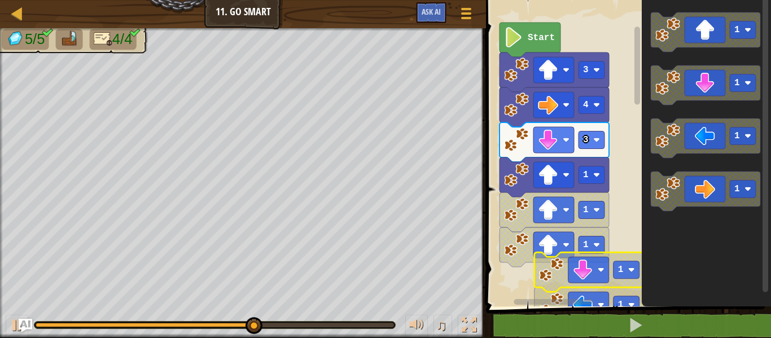
click at [630, 267] on image "Blockly Workspace" at bounding box center [631, 269] width 7 height 7
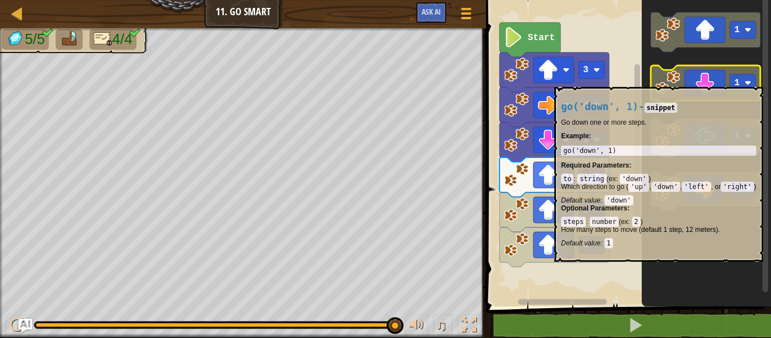
click at [715, 81] on icon "Blockly Workspace" at bounding box center [704, 84] width 109 height 39
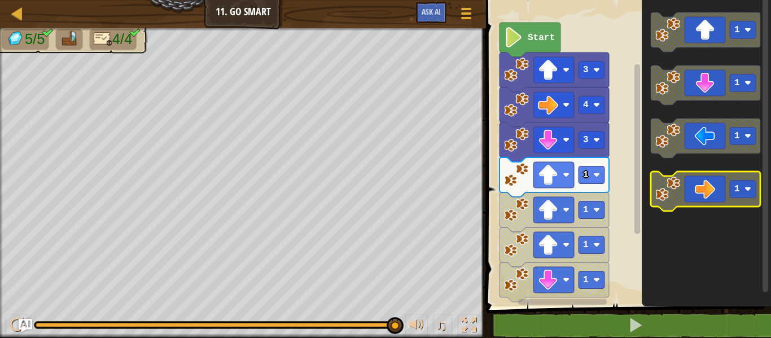
click at [718, 186] on icon "Blockly Workspace" at bounding box center [704, 190] width 109 height 39
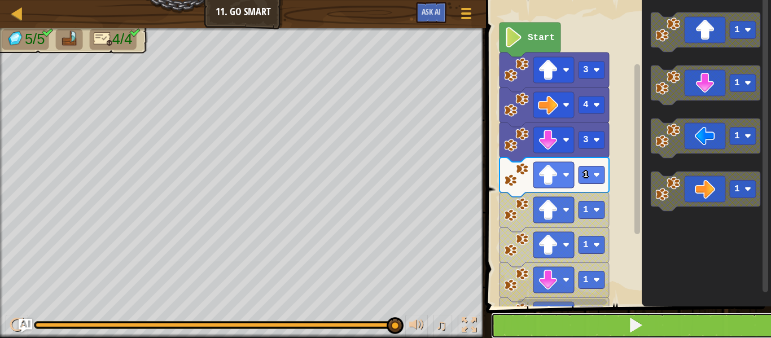
click at [574, 320] on button at bounding box center [635, 326] width 288 height 26
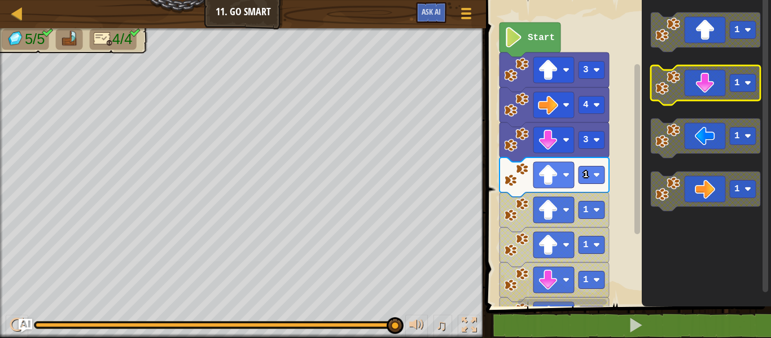
click at [721, 91] on icon "Blockly Workspace" at bounding box center [704, 84] width 109 height 39
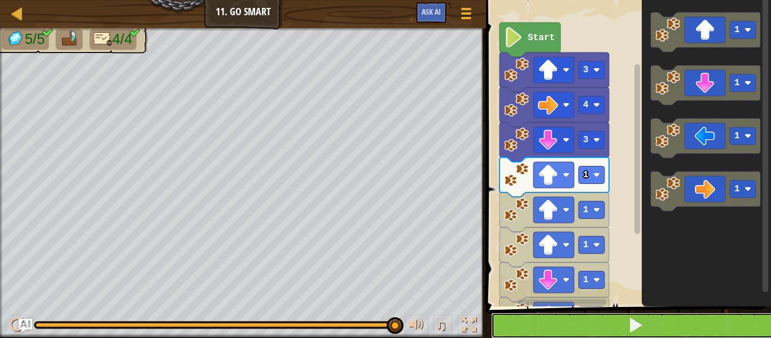
click at [519, 316] on button at bounding box center [635, 326] width 288 height 26
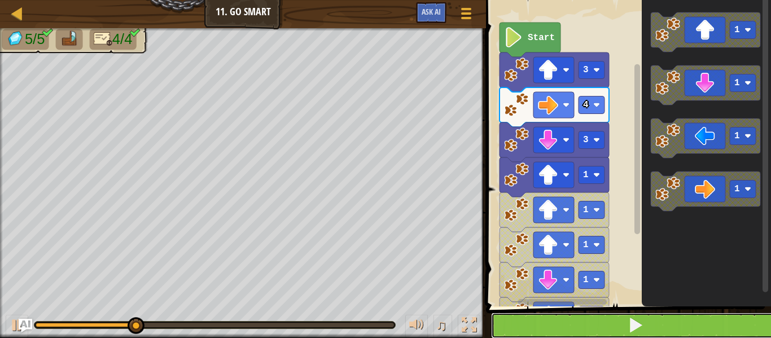
click at [519, 315] on button at bounding box center [635, 326] width 288 height 26
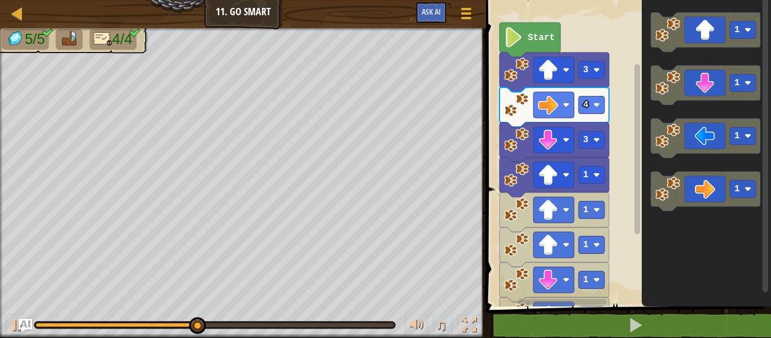
click at [516, 27] on icon "Blockly Workspace" at bounding box center [529, 40] width 61 height 34
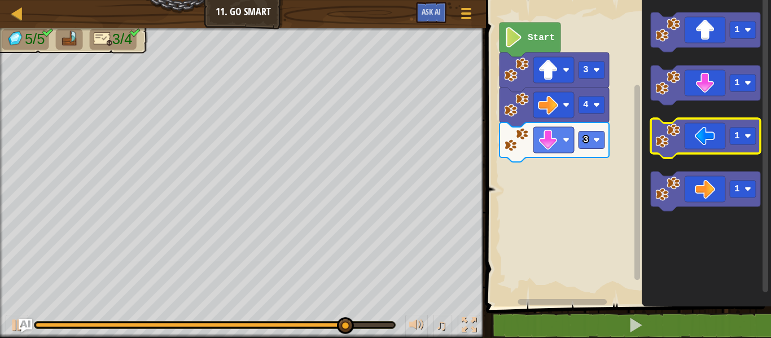
click at [674, 146] on image "Blockly Workspace" at bounding box center [667, 136] width 25 height 25
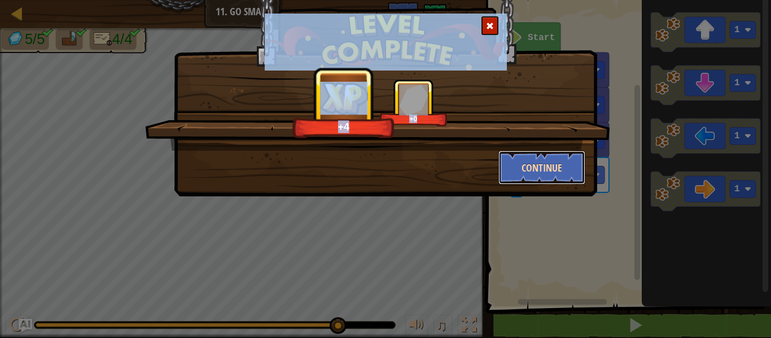
click at [557, 178] on button "Continue" at bounding box center [541, 168] width 87 height 34
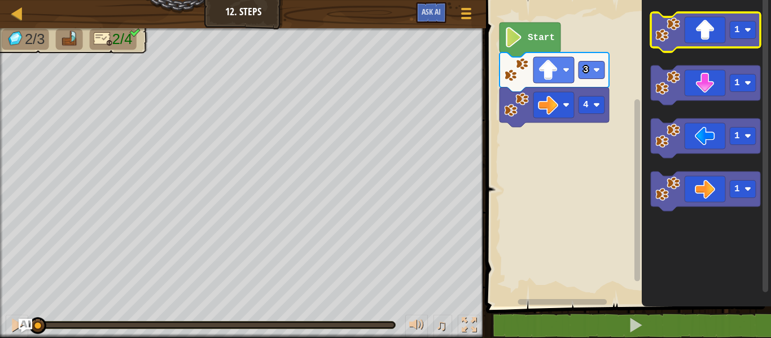
click at [708, 32] on icon "Blockly Workspace" at bounding box center [704, 31] width 109 height 39
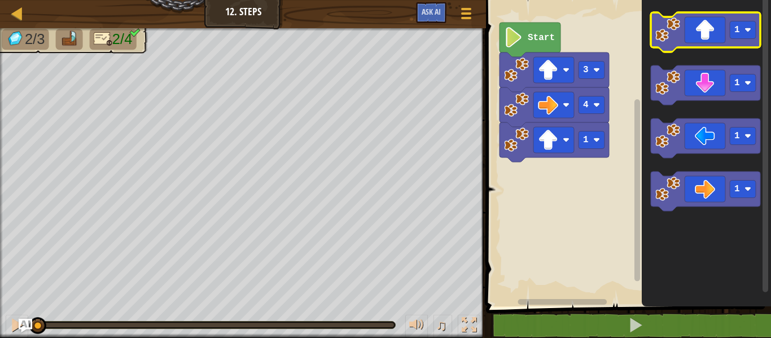
click at [708, 32] on icon "Blockly Workspace" at bounding box center [704, 31] width 109 height 39
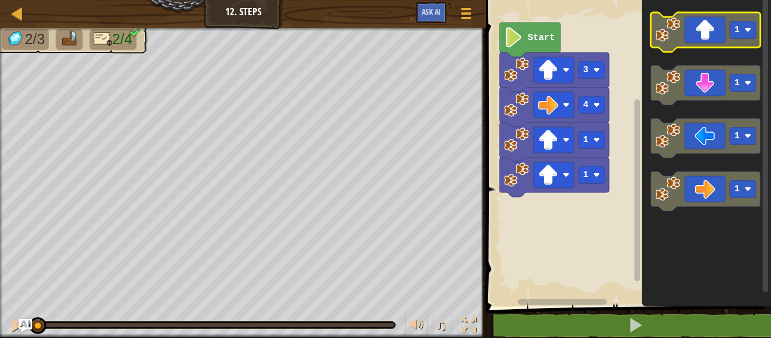
click at [708, 31] on icon "Blockly Workspace" at bounding box center [704, 31] width 109 height 39
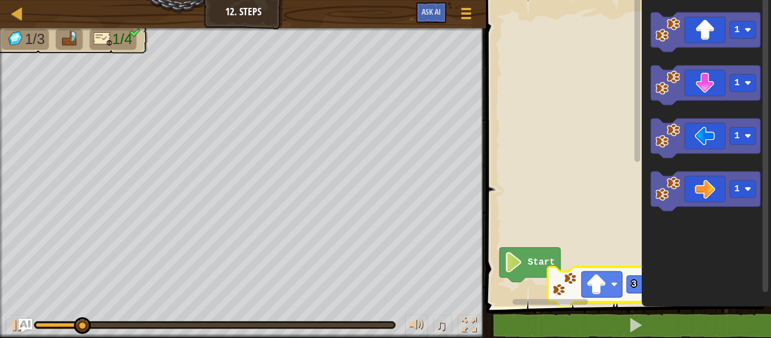
click at [757, 0] on html "Map Junior 12. Steps Game Menu Ask AI 1 ההההההההההההההההההההההההההההההההההההההה…" at bounding box center [385, 0] width 771 height 0
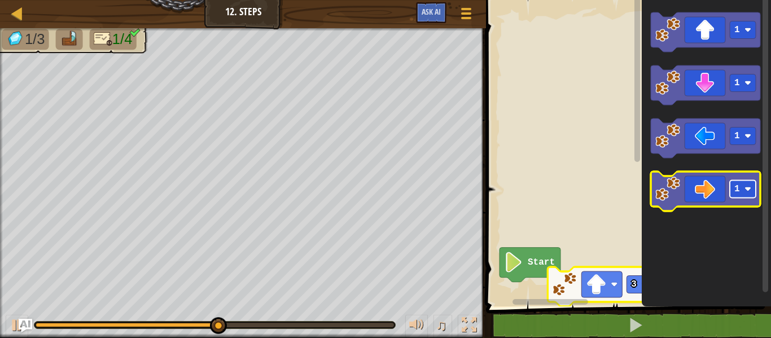
click at [738, 188] on text "1" at bounding box center [737, 189] width 6 height 10
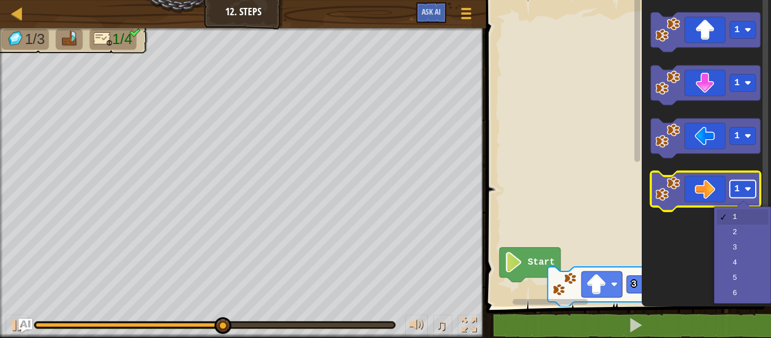
click at [738, 188] on text "1" at bounding box center [737, 189] width 6 height 10
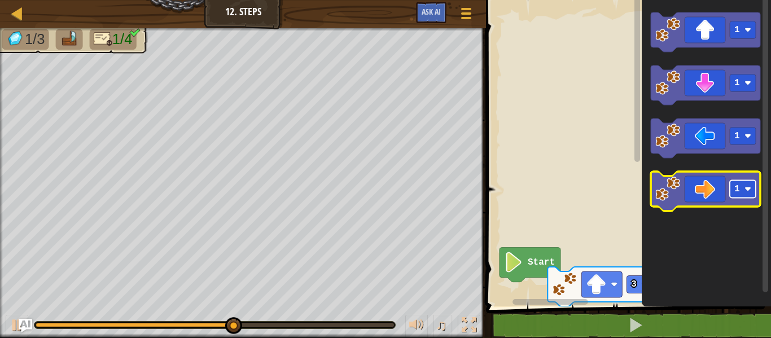
click at [738, 188] on text "1" at bounding box center [737, 189] width 6 height 10
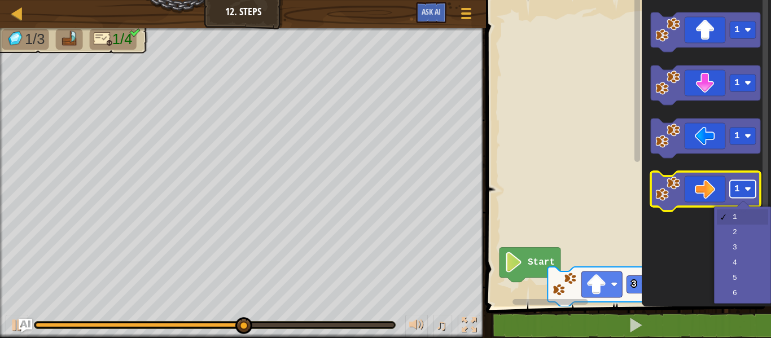
click at [738, 188] on text "1" at bounding box center [737, 189] width 6 height 10
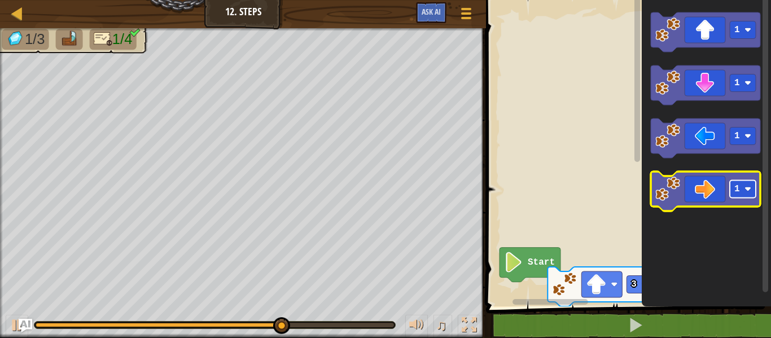
click at [738, 190] on text "1" at bounding box center [737, 189] width 6 height 10
click at [694, 190] on icon "Blockly Workspace" at bounding box center [704, 190] width 109 height 39
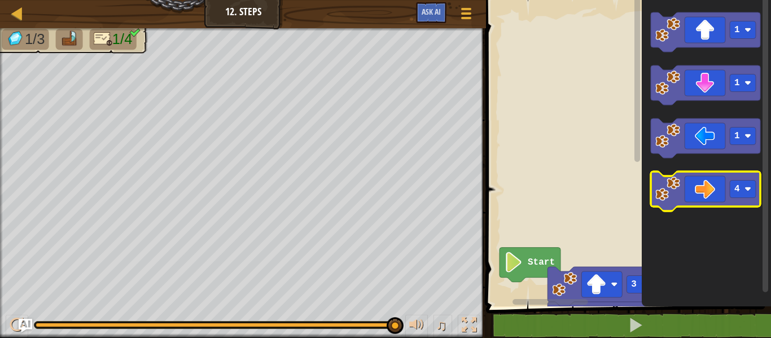
click at [693, 190] on icon "Blockly Workspace" at bounding box center [704, 190] width 109 height 39
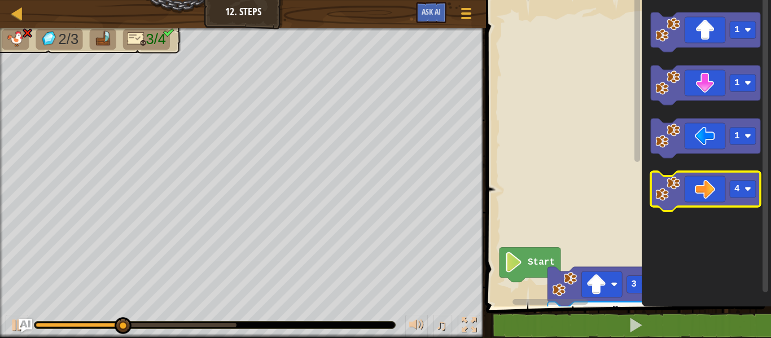
click at [693, 190] on icon "Blockly Workspace" at bounding box center [704, 190] width 109 height 39
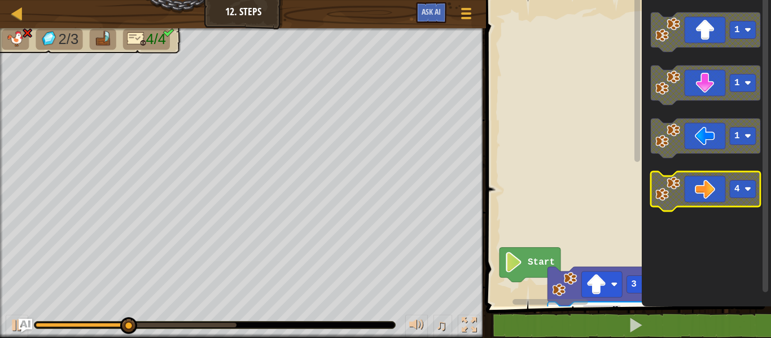
click at [694, 191] on icon "Blockly Workspace" at bounding box center [704, 190] width 109 height 39
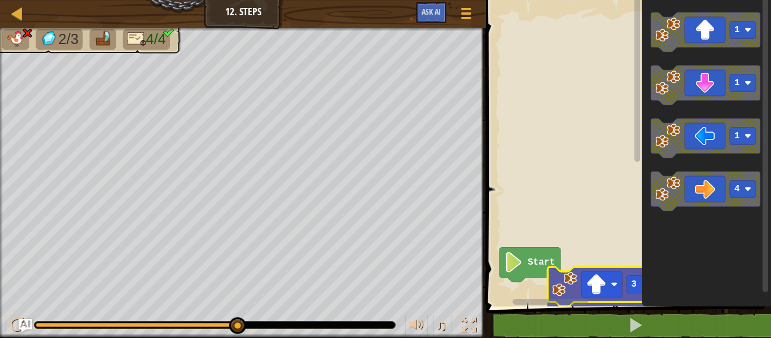
click at [575, 292] on image "Blockly Workspace" at bounding box center [564, 284] width 25 height 25
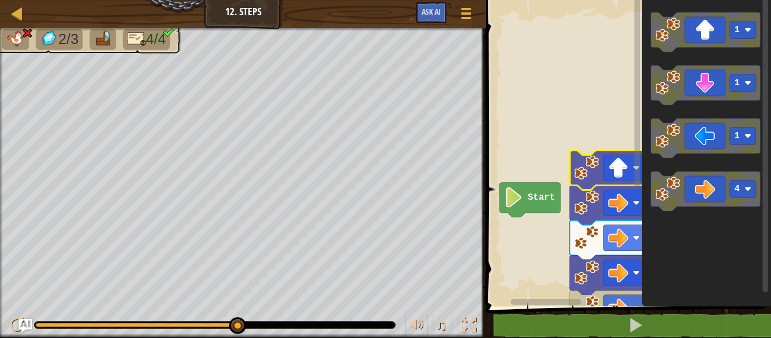
click at [595, 254] on icon "Blockly Workspace" at bounding box center [623, 240] width 109 height 39
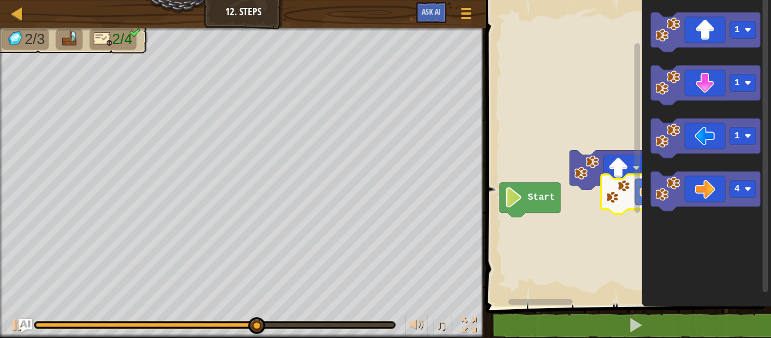
click at [770, 79] on div "Start 3 4 1 1 1 4" at bounding box center [626, 150] width 288 height 312
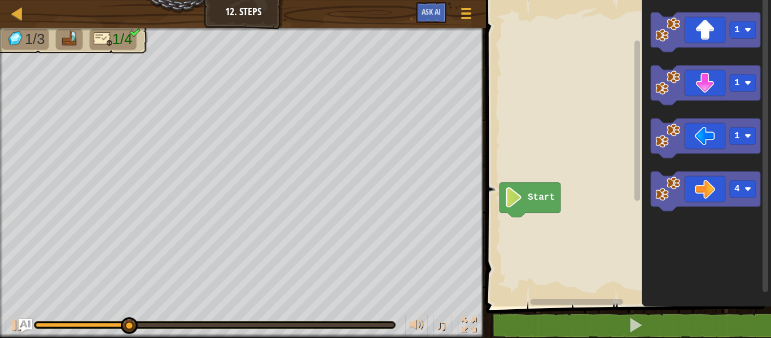
click at [766, 142] on rect "Blockly Workspace" at bounding box center [765, 144] width 6 height 296
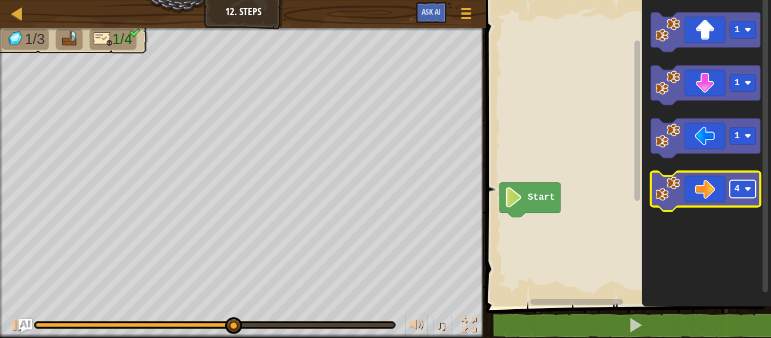
click at [732, 193] on rect "Blockly Workspace" at bounding box center [742, 189] width 26 height 17
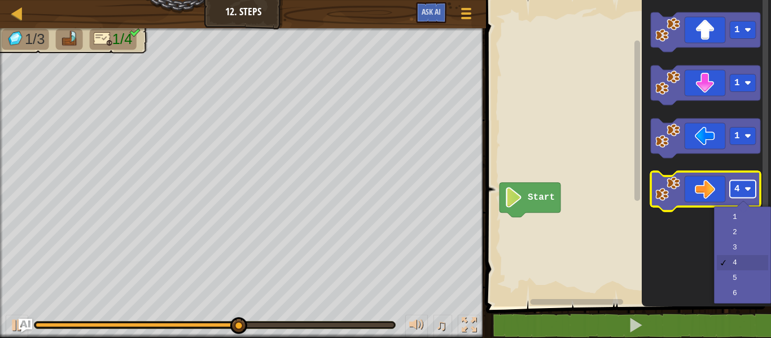
click at [732, 193] on rect "Blockly Workspace" at bounding box center [742, 189] width 26 height 17
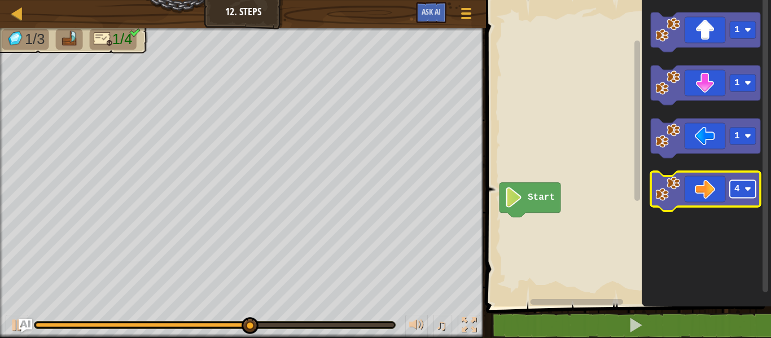
click at [732, 193] on rect "Blockly Workspace" at bounding box center [742, 189] width 26 height 17
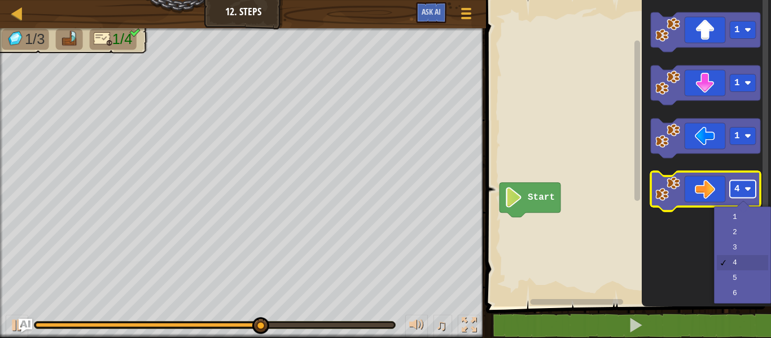
click at [732, 193] on rect "Blockly Workspace" at bounding box center [742, 189] width 26 height 17
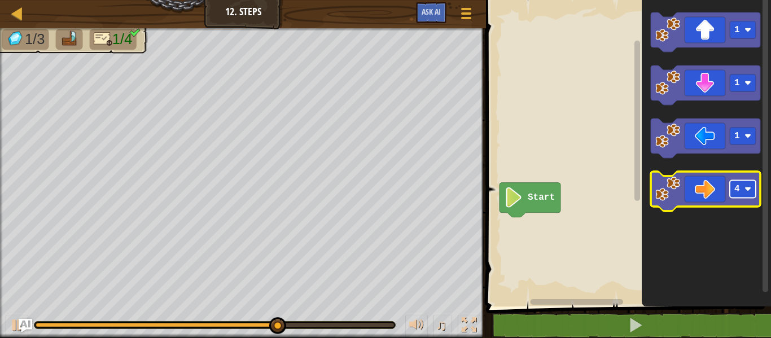
click at [732, 193] on rect "Blockly Workspace" at bounding box center [742, 189] width 26 height 17
click at [709, 204] on icon "Blockly Workspace" at bounding box center [704, 190] width 109 height 39
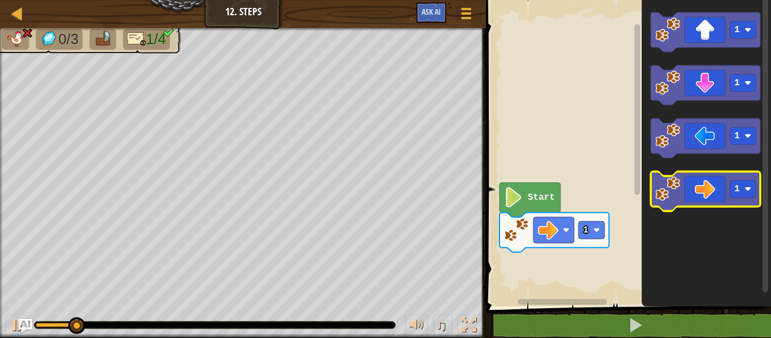
click at [674, 177] on image "Blockly Workspace" at bounding box center [667, 189] width 25 height 25
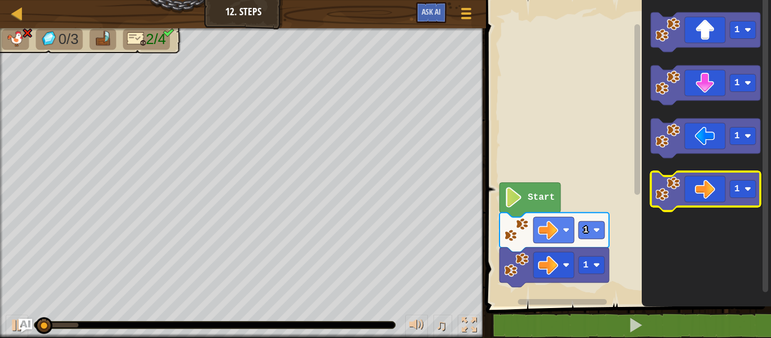
click at [674, 177] on image "Blockly Workspace" at bounding box center [667, 189] width 25 height 25
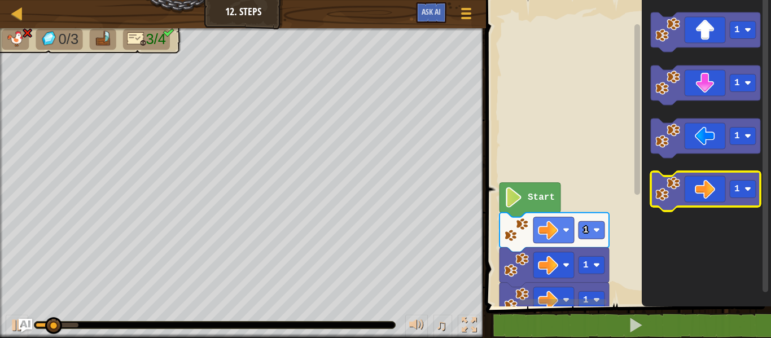
click at [674, 177] on image "Blockly Workspace" at bounding box center [667, 189] width 25 height 25
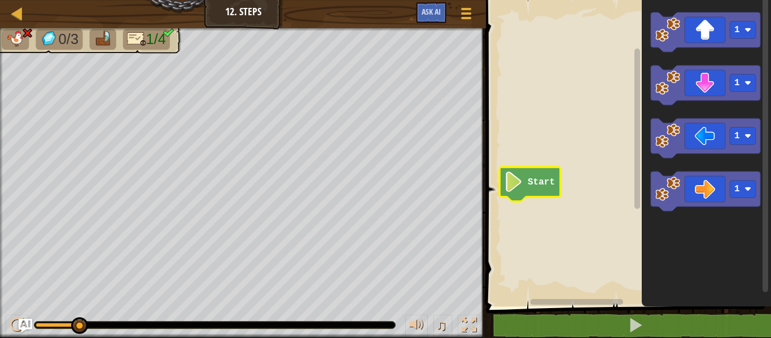
click at [547, 193] on icon "Blockly Workspace" at bounding box center [529, 184] width 61 height 34
click at [724, 201] on icon "Blockly Workspace" at bounding box center [704, 190] width 109 height 39
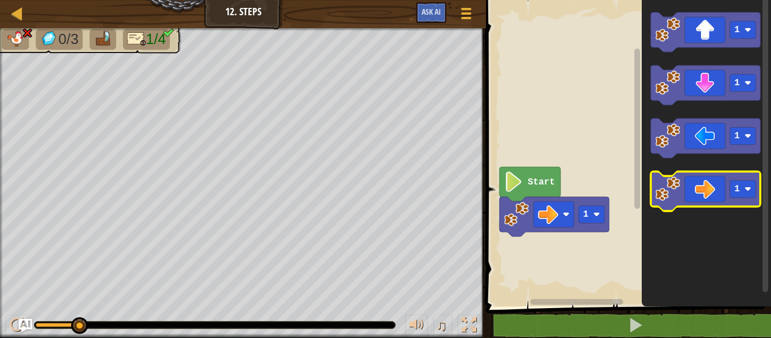
click at [724, 203] on icon "Blockly Workspace" at bounding box center [704, 190] width 109 height 39
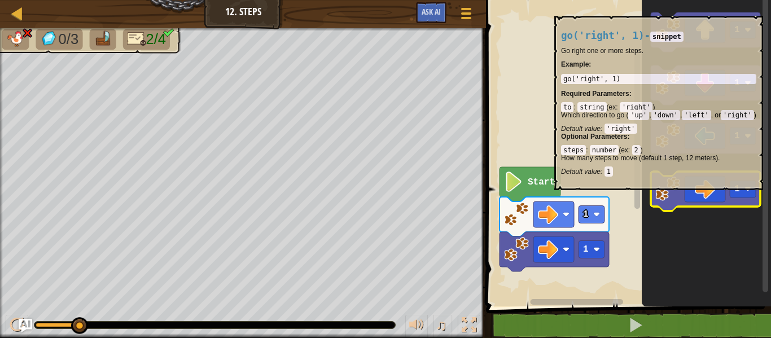
click at [724, 202] on icon "Blockly Workspace" at bounding box center [704, 190] width 109 height 39
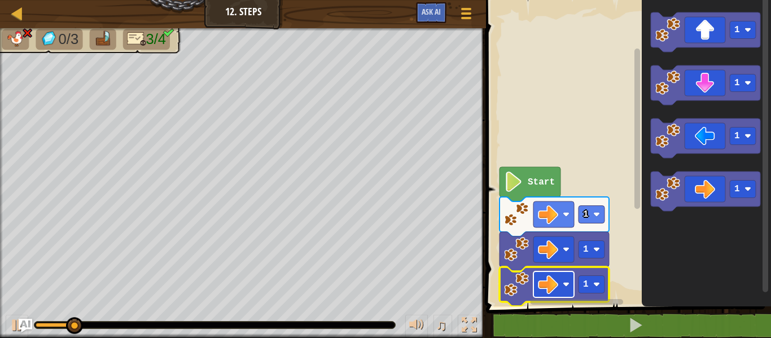
click at [547, 282] on image "Blockly Workspace" at bounding box center [548, 284] width 20 height 20
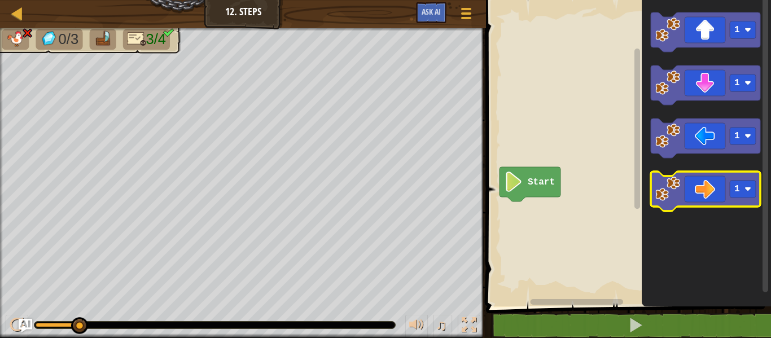
click at [706, 184] on icon "Blockly Workspace" at bounding box center [704, 190] width 109 height 39
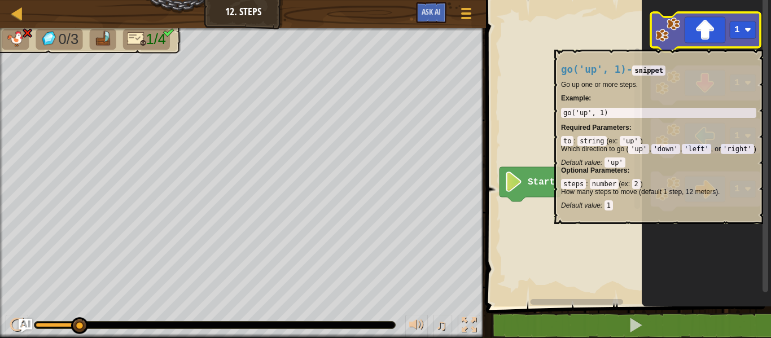
click at [711, 43] on icon "Blockly Workspace" at bounding box center [704, 31] width 109 height 39
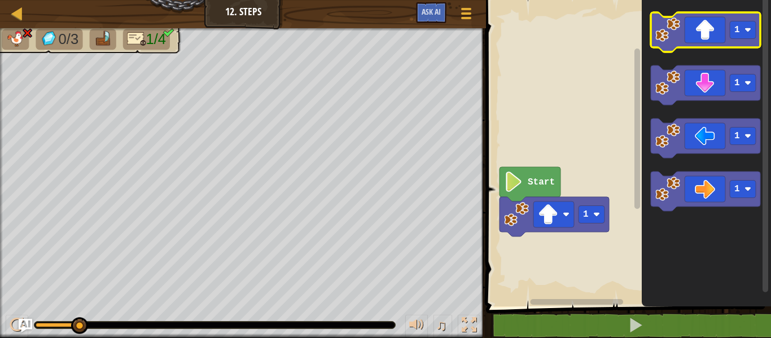
click at [711, 43] on icon "Blockly Workspace" at bounding box center [704, 31] width 109 height 39
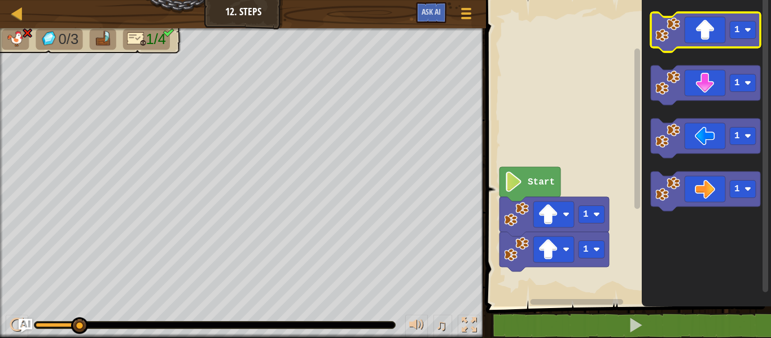
click at [711, 43] on icon "Blockly Workspace" at bounding box center [704, 31] width 109 height 39
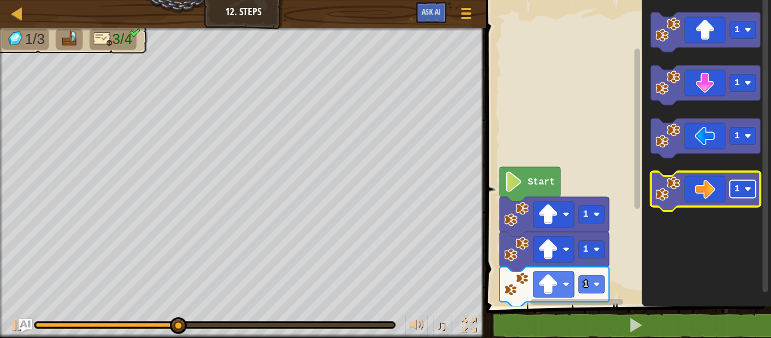
click at [740, 183] on rect "Blockly Workspace" at bounding box center [742, 189] width 26 height 17
click at [719, 181] on icon "Blockly Workspace" at bounding box center [704, 190] width 109 height 39
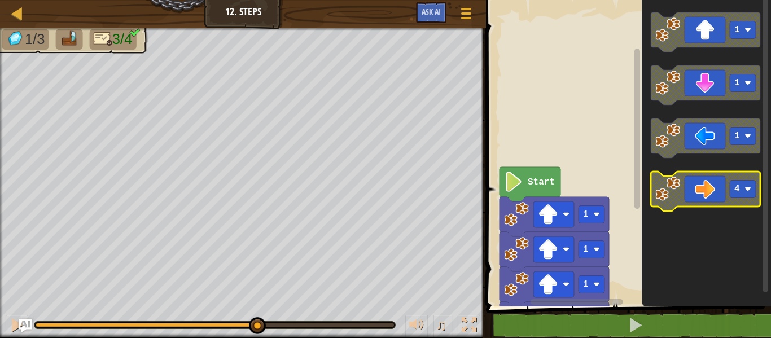
click at [719, 181] on icon "Blockly Workspace" at bounding box center [704, 190] width 109 height 39
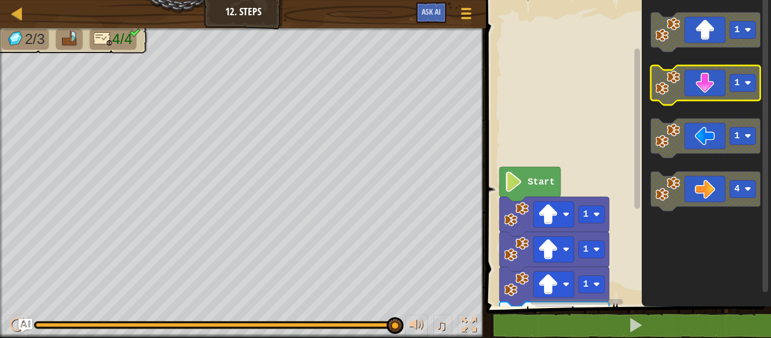
click at [743, 91] on rect "Blockly Workspace" at bounding box center [742, 82] width 26 height 17
click at [754, 73] on icon "Blockly Workspace" at bounding box center [704, 84] width 109 height 39
click at [753, 73] on icon "Blockly Workspace" at bounding box center [704, 84] width 109 height 39
click at [750, 73] on icon "Blockly Workspace" at bounding box center [704, 84] width 109 height 39
click at [748, 74] on rect "Blockly Workspace" at bounding box center [742, 82] width 26 height 17
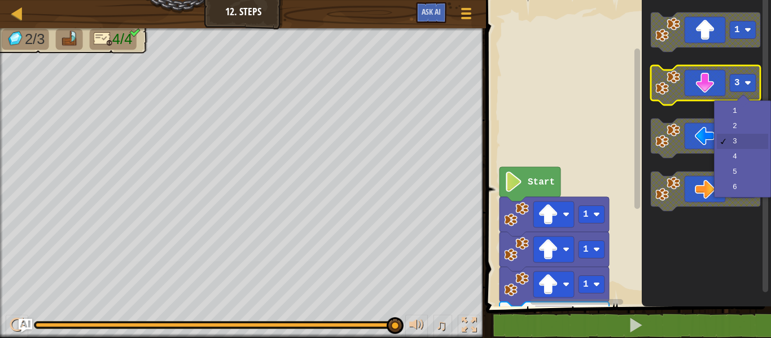
click at [747, 74] on rect "Blockly Workspace" at bounding box center [742, 82] width 26 height 17
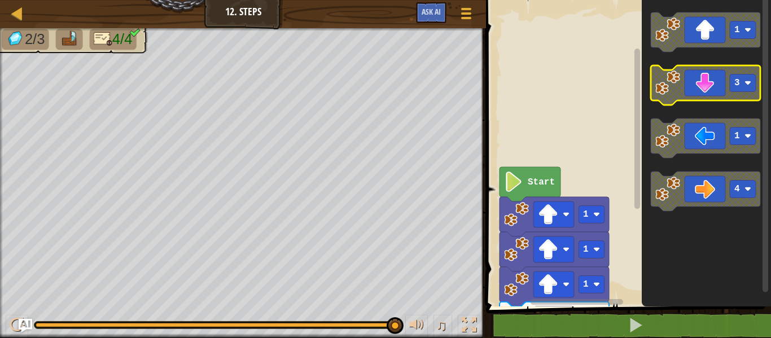
click at [712, 90] on icon "Blockly Workspace" at bounding box center [704, 84] width 109 height 39
click at [712, 91] on icon "Blockly Workspace" at bounding box center [704, 84] width 109 height 39
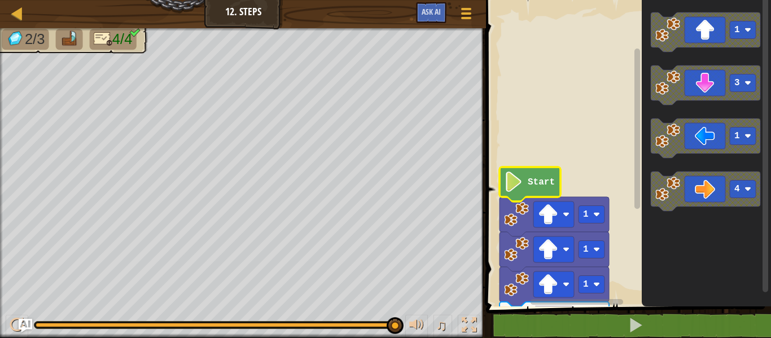
click at [539, 186] on text "Start" at bounding box center [540, 182] width 27 height 10
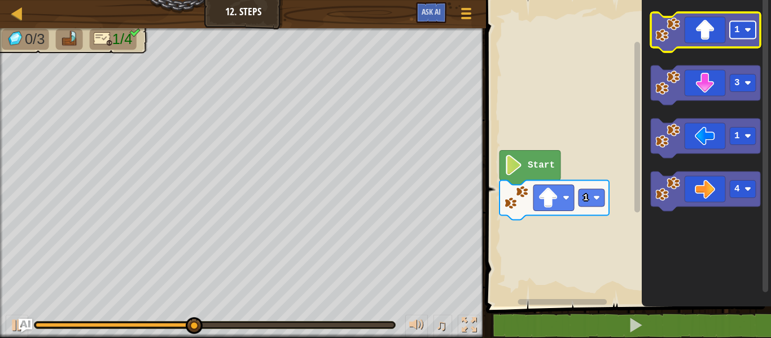
click at [743, 21] on rect "Blockly Workspace" at bounding box center [742, 29] width 26 height 17
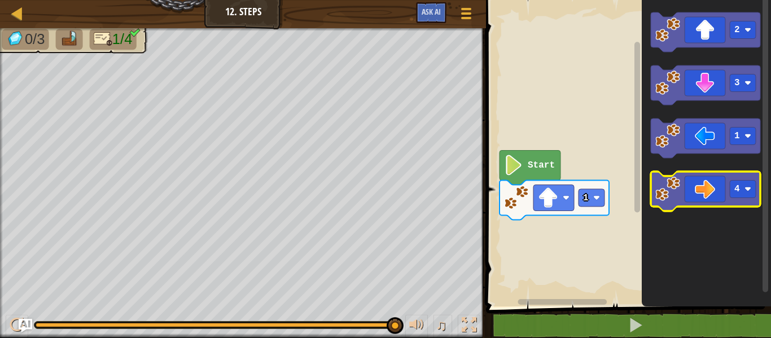
click at [724, 181] on icon "Blockly Workspace" at bounding box center [704, 190] width 109 height 39
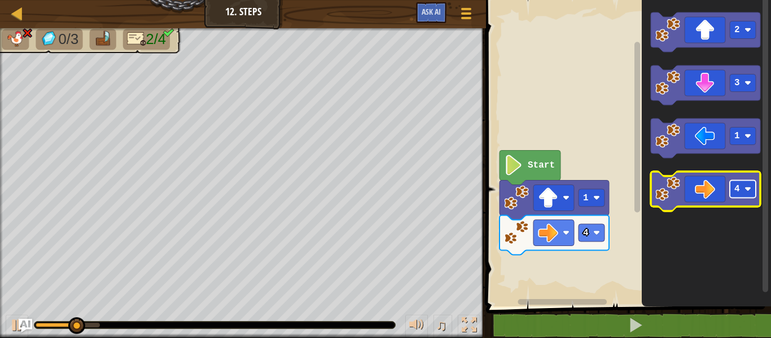
click at [737, 184] on text "4" at bounding box center [737, 189] width 6 height 10
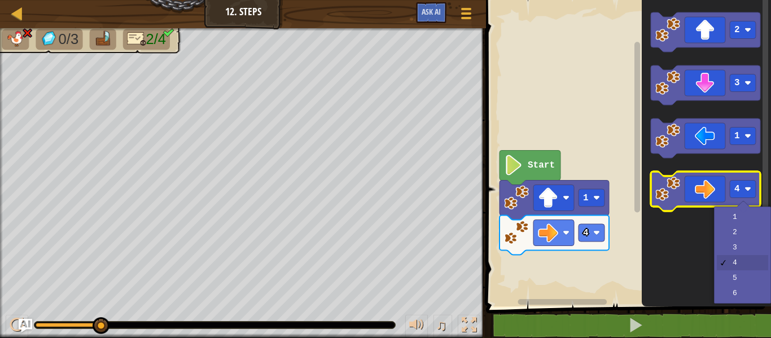
click at [697, 210] on rect "Blockly Workspace" at bounding box center [704, 190] width 109 height 39
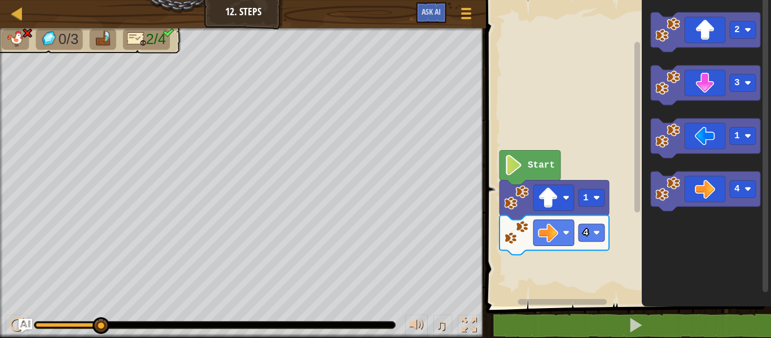
click at [762, 77] on rect "Blockly Workspace" at bounding box center [765, 150] width 8 height 309
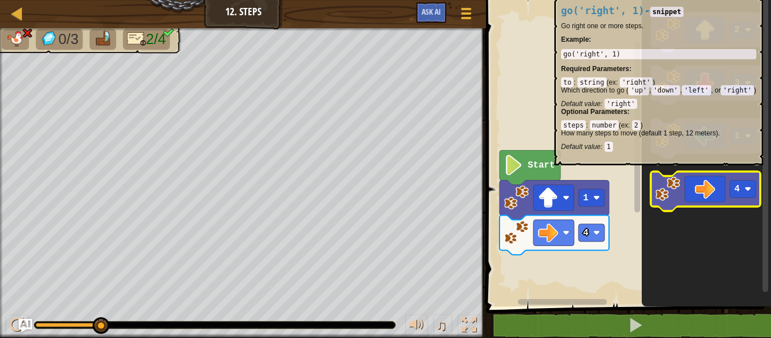
click at [716, 177] on icon "Blockly Workspace" at bounding box center [704, 190] width 109 height 39
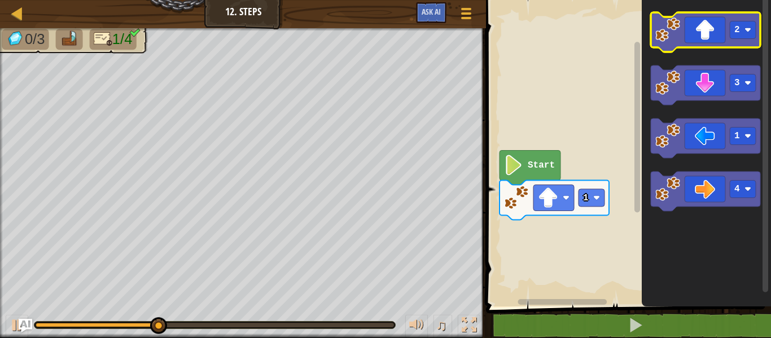
click at [715, 29] on icon "Blockly Workspace" at bounding box center [704, 31] width 109 height 39
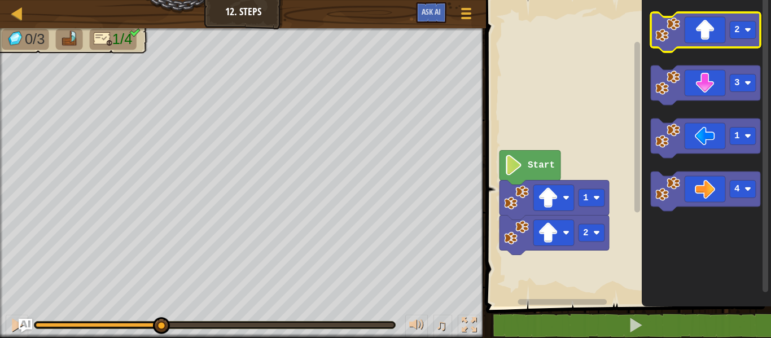
click at [715, 29] on icon "Blockly Workspace" at bounding box center [704, 31] width 109 height 39
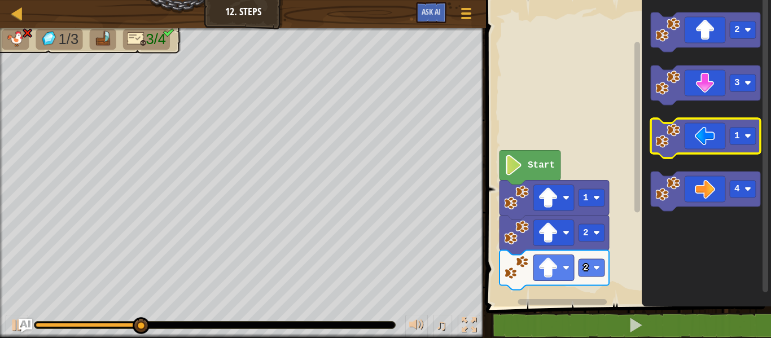
click at [684, 154] on rect "Blockly Workspace" at bounding box center [704, 137] width 109 height 39
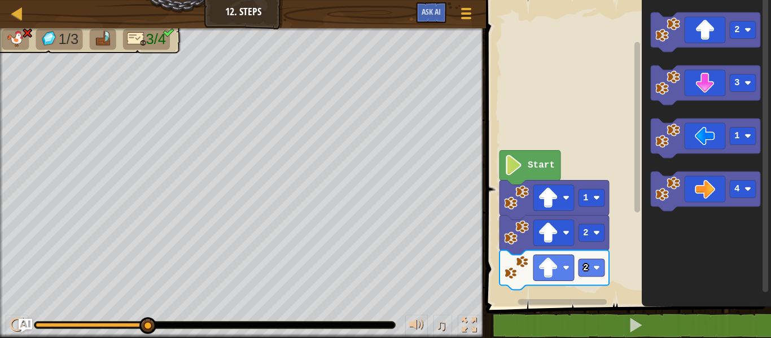
click at [663, 296] on icon "Blockly Workspace" at bounding box center [705, 150] width 129 height 312
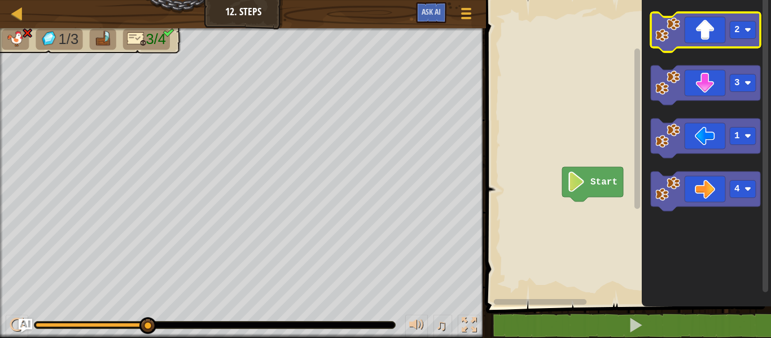
click at [699, 44] on icon "Blockly Workspace" at bounding box center [704, 31] width 109 height 39
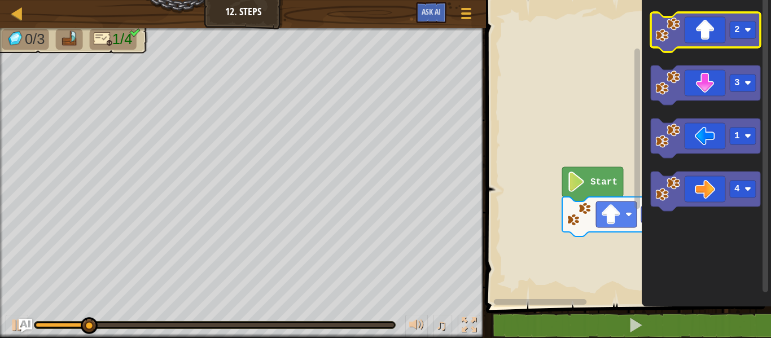
click at [699, 44] on icon "Blockly Workspace" at bounding box center [704, 31] width 109 height 39
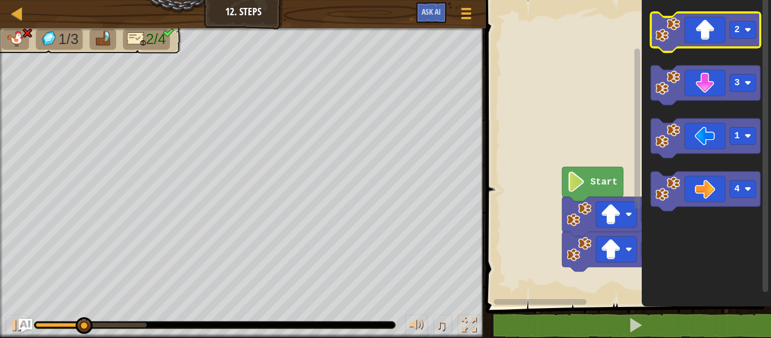
click at [699, 45] on icon "Blockly Workspace" at bounding box center [704, 31] width 109 height 39
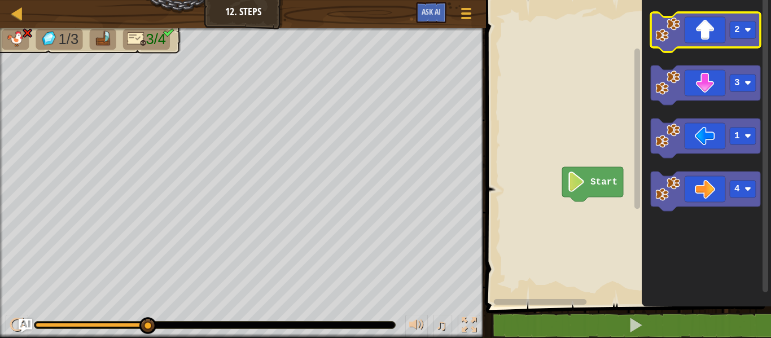
click at [694, 44] on icon "Blockly Workspace" at bounding box center [704, 31] width 109 height 39
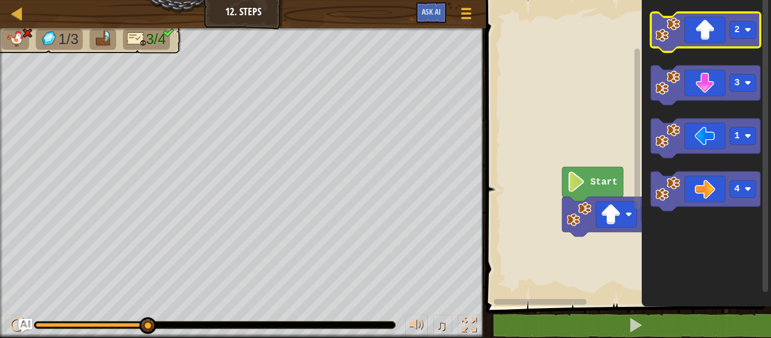
click at [694, 44] on icon "Blockly Workspace" at bounding box center [704, 31] width 109 height 39
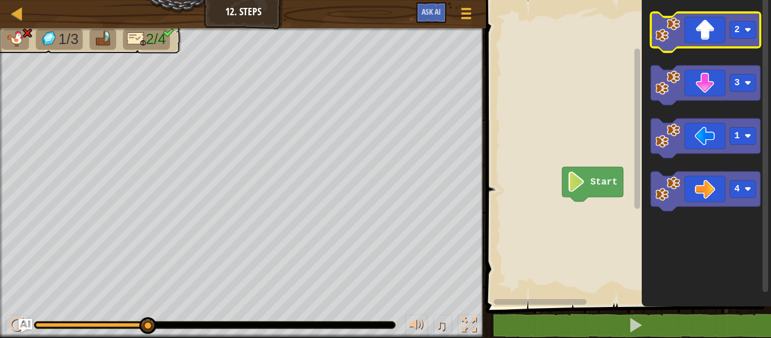
click at [701, 32] on icon "Blockly Workspace" at bounding box center [704, 31] width 109 height 39
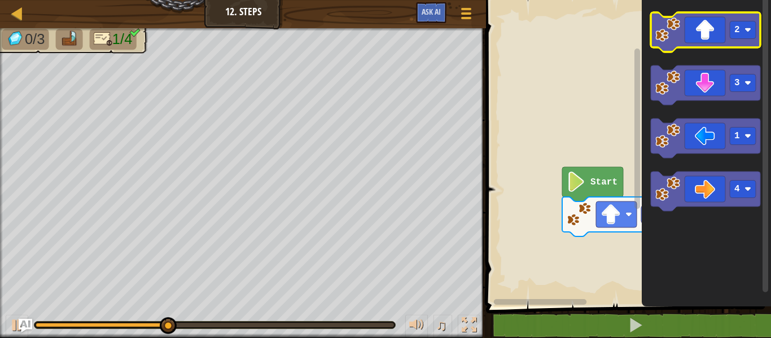
click at [690, 38] on icon "Blockly Workspace" at bounding box center [704, 31] width 109 height 39
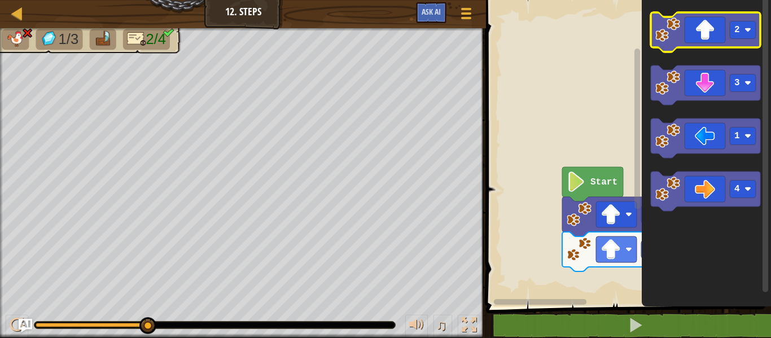
click at [693, 34] on icon "Blockly Workspace" at bounding box center [704, 31] width 109 height 39
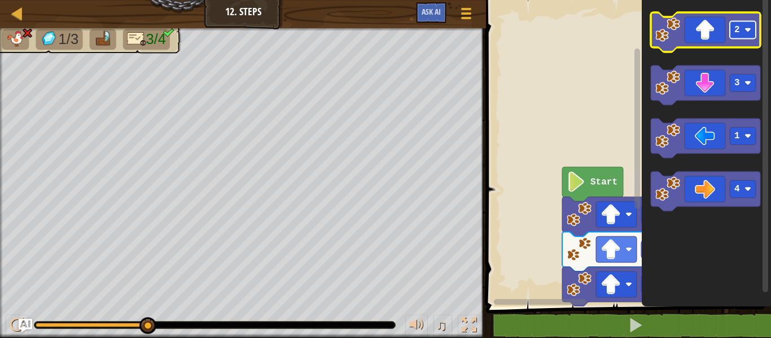
click at [740, 31] on rect "Blockly Workspace" at bounding box center [742, 29] width 26 height 17
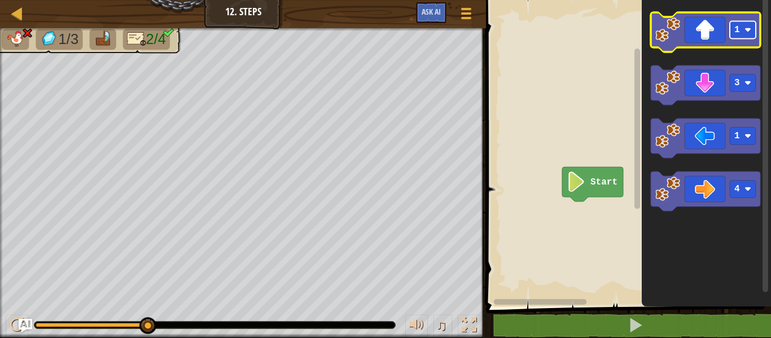
click at [745, 27] on image "Blockly Workspace" at bounding box center [747, 30] width 7 height 7
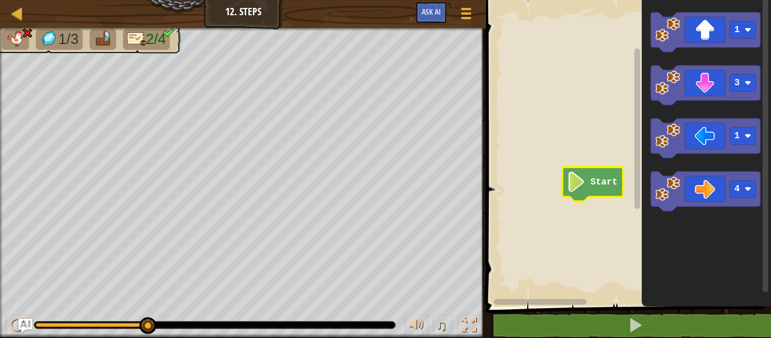
click at [562, 186] on icon "Blockly Workspace" at bounding box center [592, 184] width 61 height 34
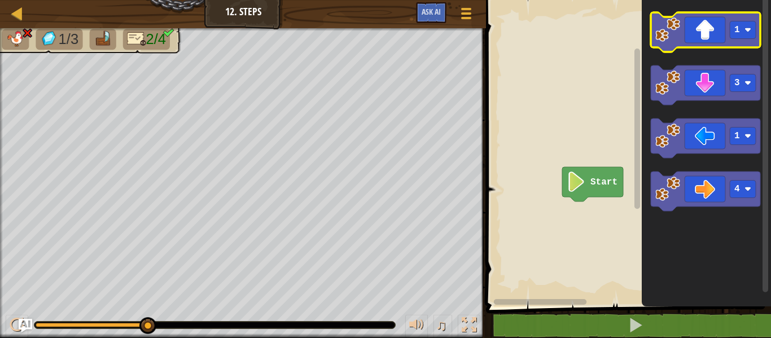
click at [705, 38] on icon "Blockly Workspace" at bounding box center [704, 31] width 109 height 39
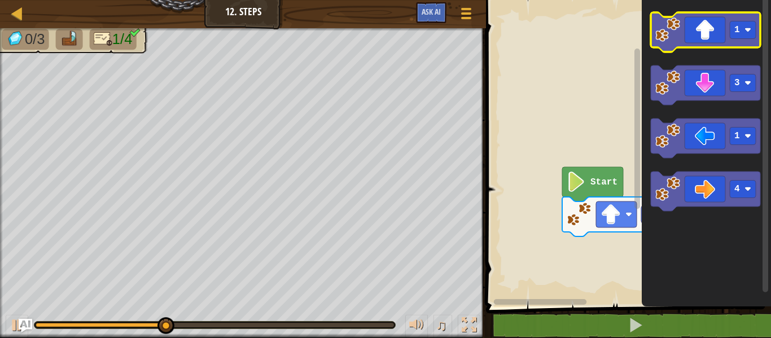
click at [698, 26] on icon "Blockly Workspace" at bounding box center [704, 31] width 109 height 39
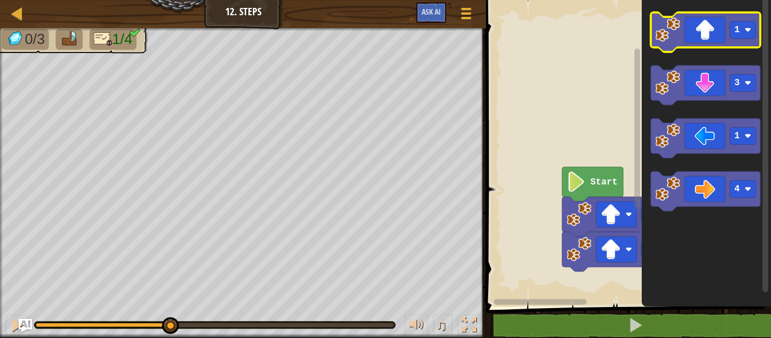
click at [698, 26] on icon "Blockly Workspace" at bounding box center [704, 31] width 109 height 39
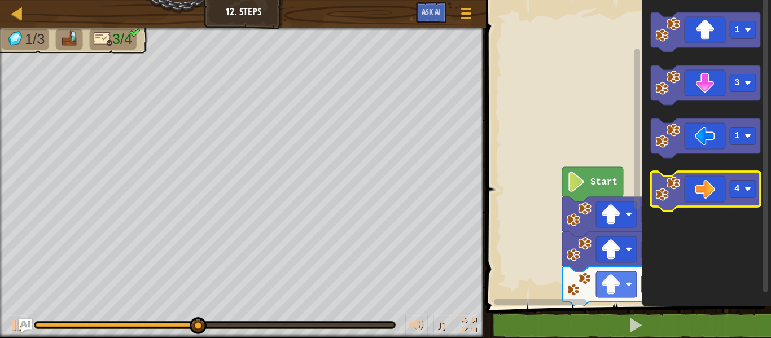
click at [700, 188] on icon "Blockly Workspace" at bounding box center [704, 190] width 109 height 39
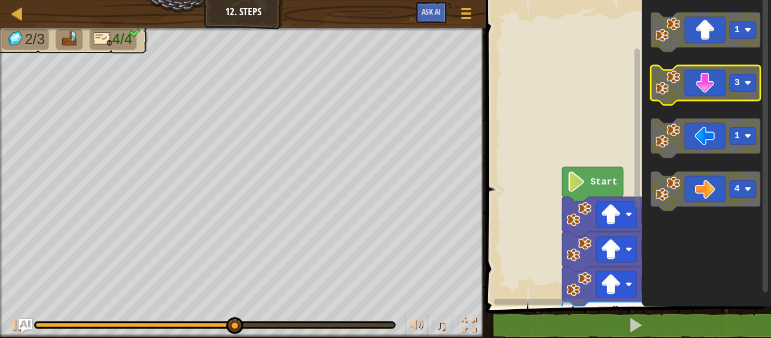
click at [681, 87] on icon "Blockly Workspace" at bounding box center [704, 84] width 109 height 39
click at [663, 91] on image "Blockly Workspace" at bounding box center [667, 83] width 25 height 25
click at [659, 79] on image "Blockly Workspace" at bounding box center [667, 83] width 25 height 25
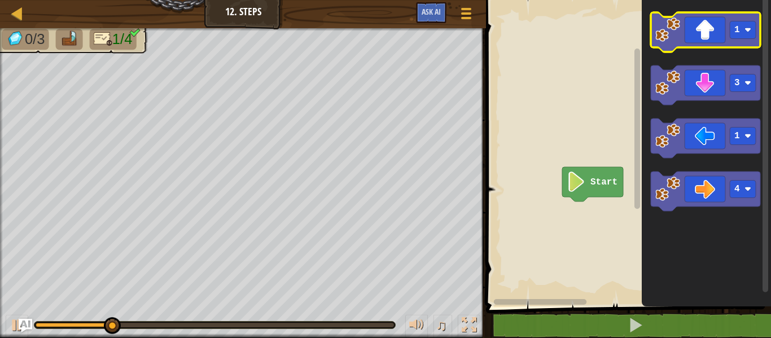
click at [714, 23] on icon "Blockly Workspace" at bounding box center [704, 31] width 109 height 39
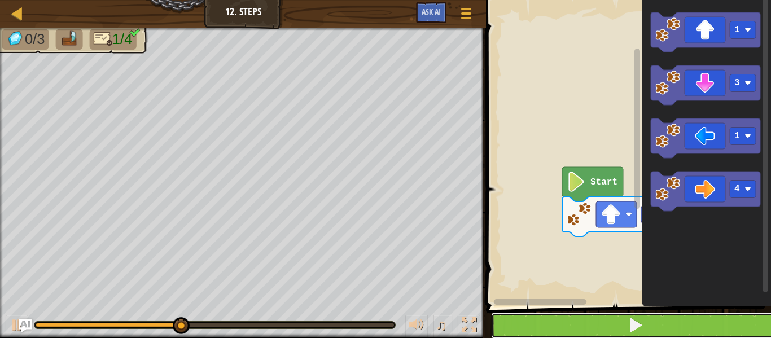
click at [694, 325] on button at bounding box center [635, 326] width 288 height 26
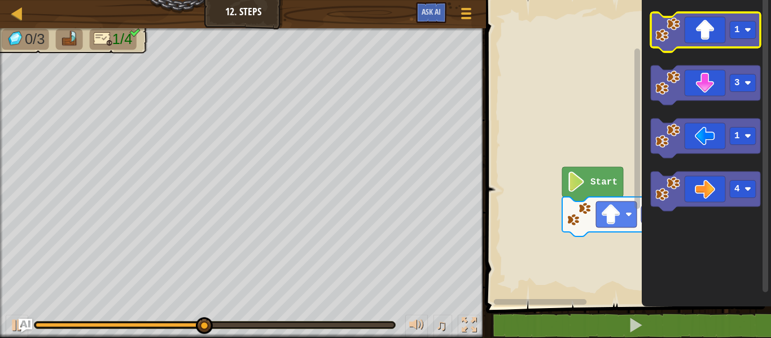
click at [675, 37] on image "Blockly Workspace" at bounding box center [667, 29] width 25 height 25
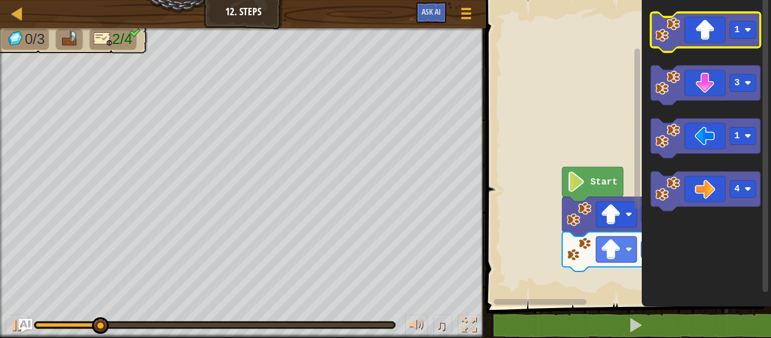
click at [676, 36] on image "Blockly Workspace" at bounding box center [667, 29] width 25 height 25
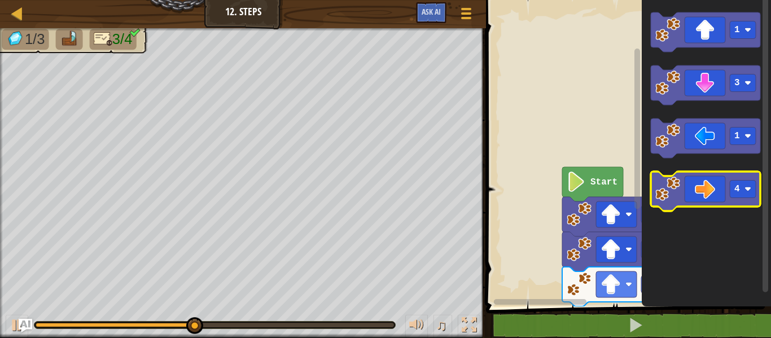
click at [709, 195] on icon "Blockly Workspace" at bounding box center [704, 190] width 109 height 39
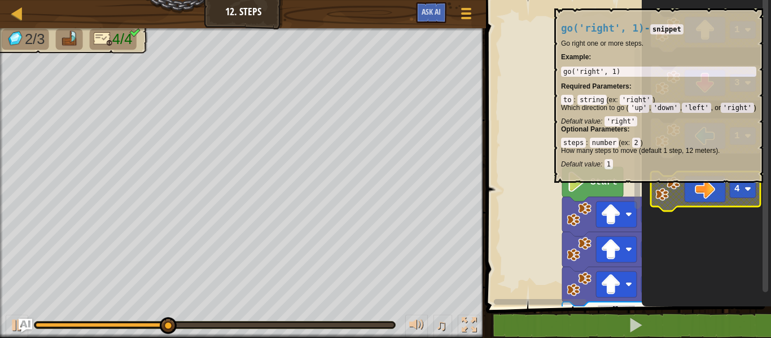
click at [710, 195] on icon "Blockly Workspace" at bounding box center [704, 190] width 109 height 39
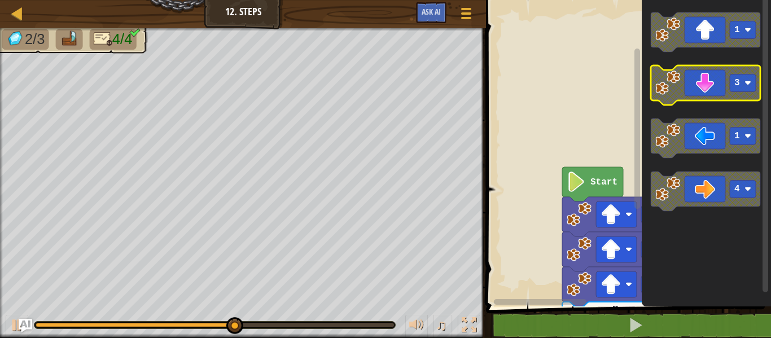
click at [703, 89] on icon "Blockly Workspace" at bounding box center [704, 84] width 109 height 39
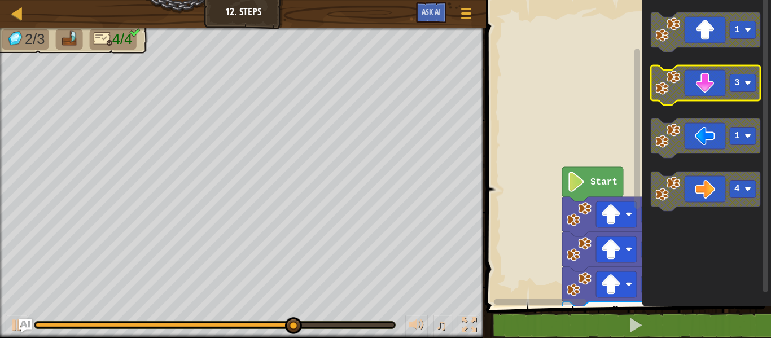
click at [703, 89] on icon "Blockly Workspace" at bounding box center [704, 84] width 109 height 39
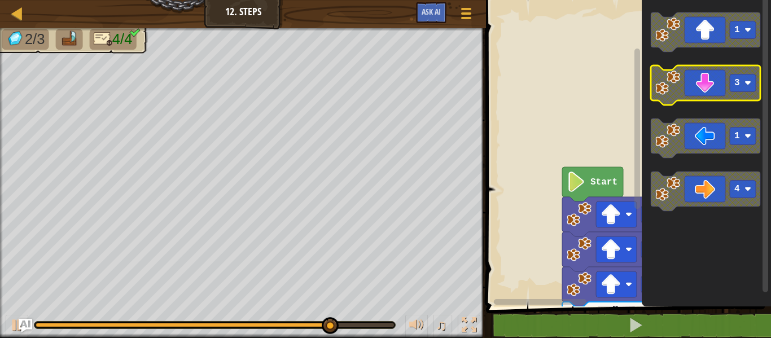
click at [703, 89] on icon "Blockly Workspace" at bounding box center [704, 84] width 109 height 39
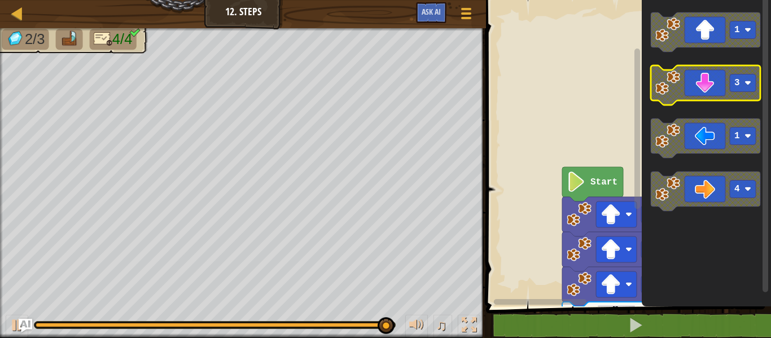
click at [703, 89] on icon "Blockly Workspace" at bounding box center [704, 84] width 109 height 39
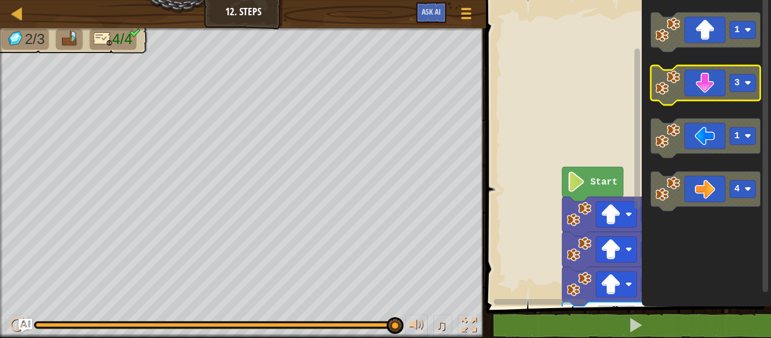
click at [703, 89] on icon "Blockly Workspace" at bounding box center [704, 84] width 109 height 39
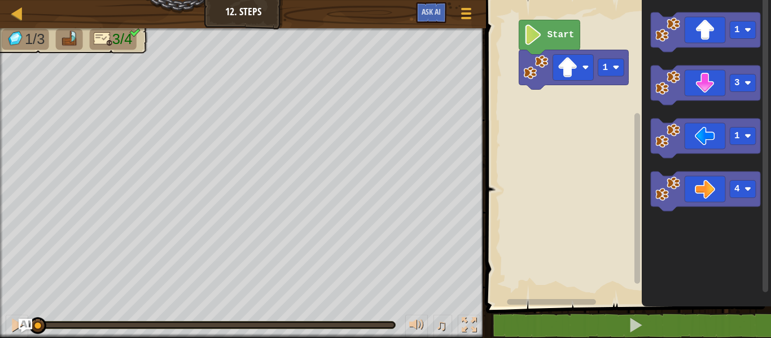
click at [648, 242] on icon "Blockly Workspace" at bounding box center [705, 150] width 129 height 312
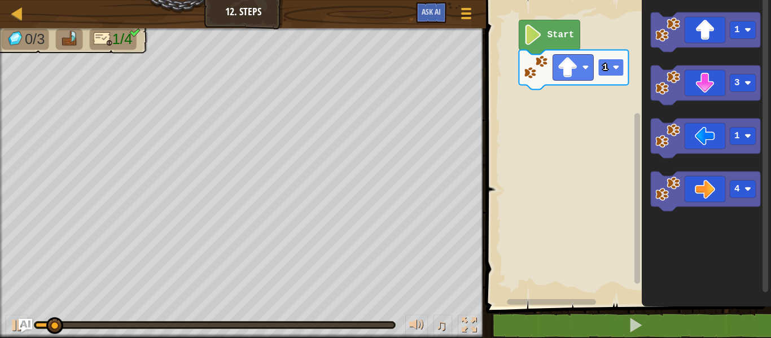
click at [608, 69] on text "1" at bounding box center [605, 68] width 6 height 10
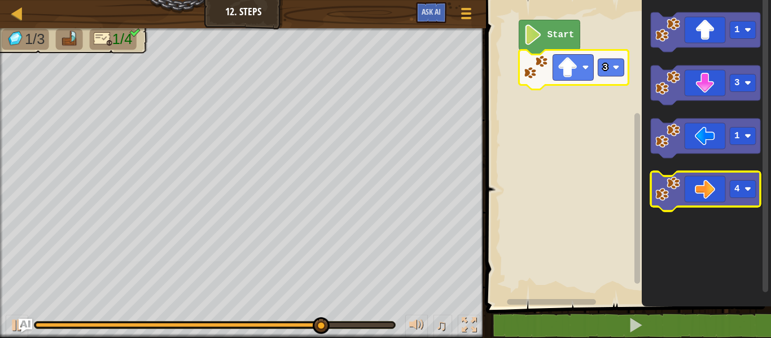
click at [706, 193] on icon "Blockly Workspace" at bounding box center [704, 190] width 109 height 39
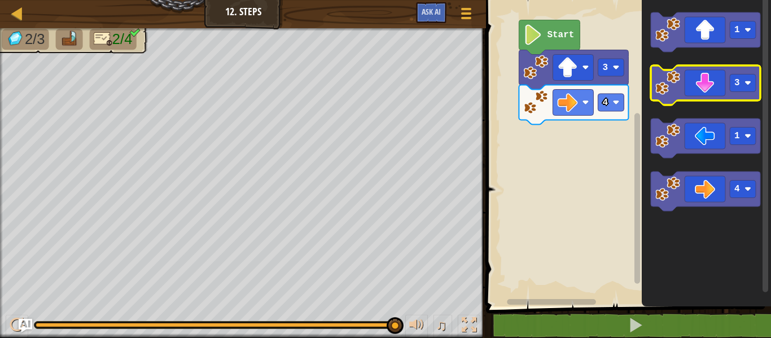
click at [697, 82] on icon "Blockly Workspace" at bounding box center [704, 84] width 109 height 39
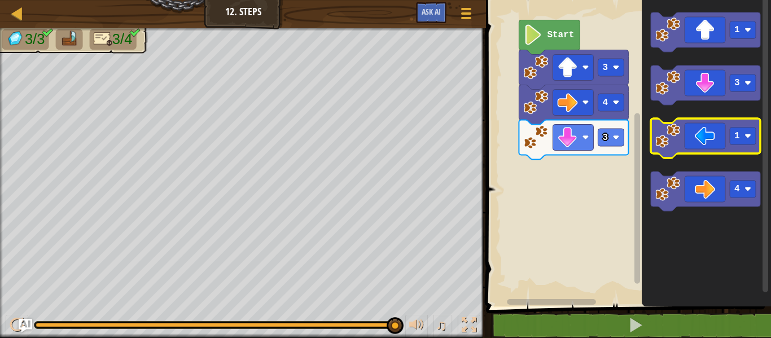
click at [712, 143] on icon "Blockly Workspace" at bounding box center [704, 137] width 109 height 39
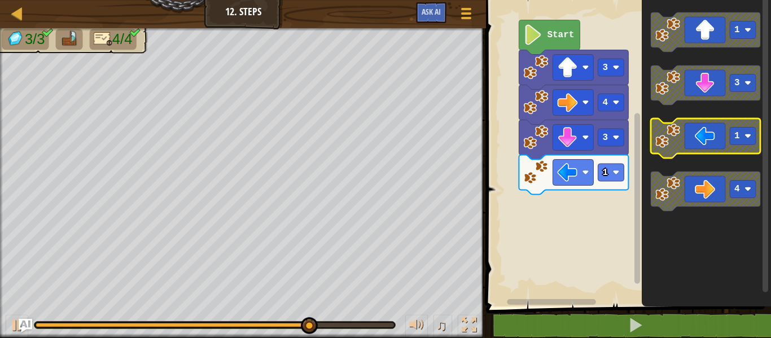
click at [711, 146] on icon "Blockly Workspace" at bounding box center [704, 137] width 109 height 39
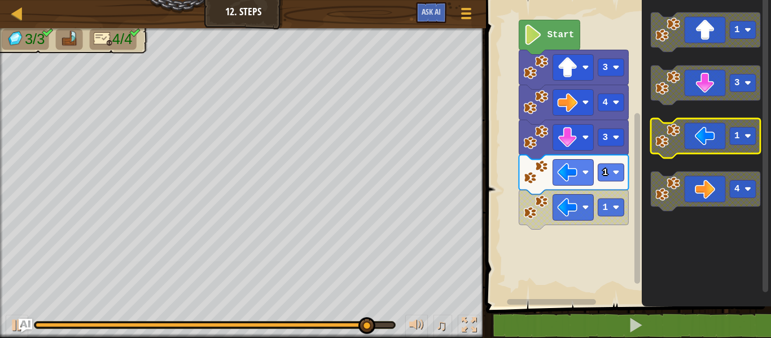
click at [742, 129] on rect "Blockly Workspace" at bounding box center [742, 135] width 26 height 17
click at [697, 141] on icon "Blockly Workspace" at bounding box center [704, 137] width 109 height 39
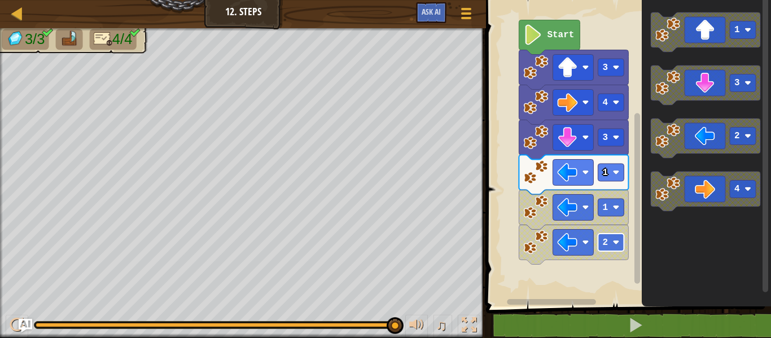
click at [611, 239] on rect "Blockly Workspace" at bounding box center [611, 242] width 26 height 17
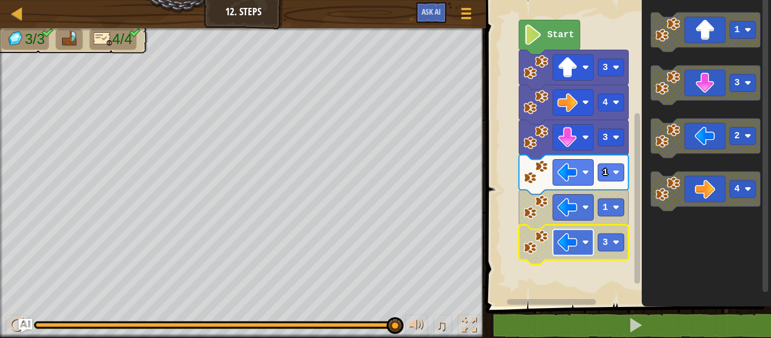
click at [582, 232] on rect "Blockly Workspace" at bounding box center [573, 243] width 41 height 26
click at [586, 241] on image "Blockly Workspace" at bounding box center [585, 242] width 7 height 7
click at [602, 235] on rect "Blockly Workspace" at bounding box center [611, 242] width 26 height 17
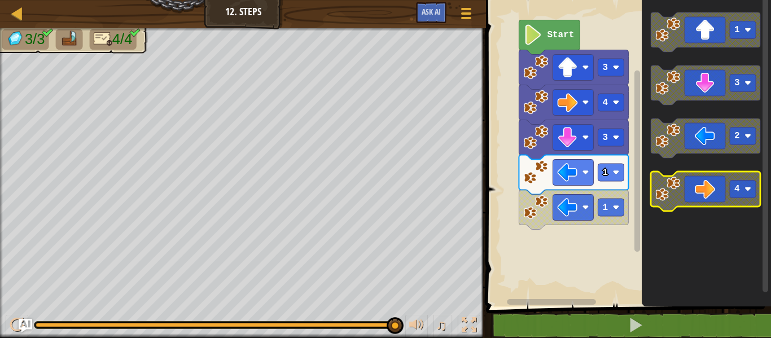
click at [734, 186] on text "4" at bounding box center [737, 189] width 6 height 10
click at [743, 195] on rect "Blockly Workspace" at bounding box center [742, 189] width 26 height 17
click at [721, 200] on icon "Blockly Workspace" at bounding box center [704, 190] width 109 height 39
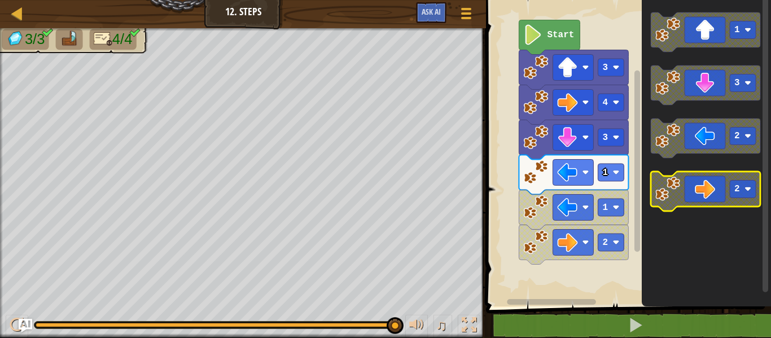
click at [698, 190] on icon "Blockly Workspace" at bounding box center [704, 190] width 109 height 39
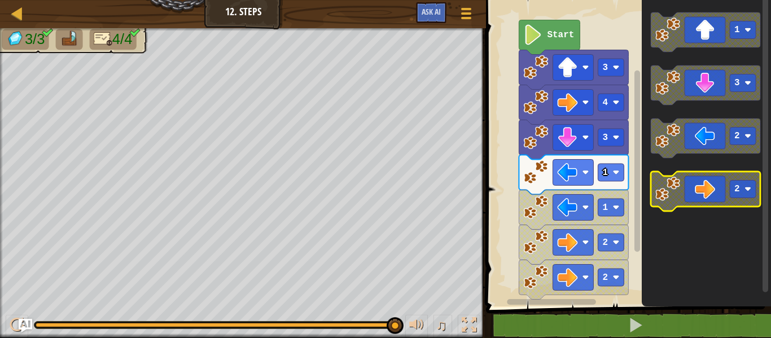
click at [698, 190] on icon "Blockly Workspace" at bounding box center [704, 190] width 109 height 39
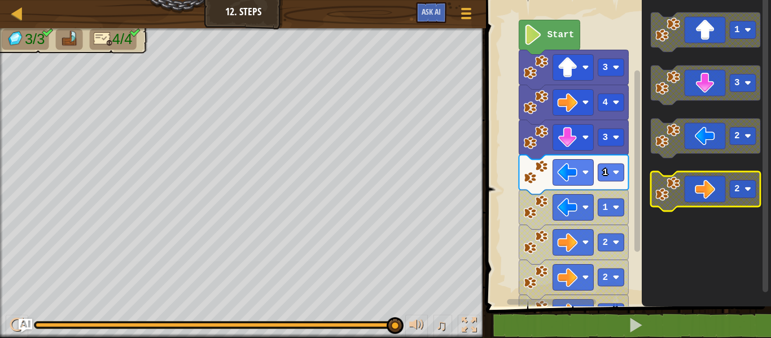
click at [698, 190] on icon "Blockly Workspace" at bounding box center [704, 190] width 109 height 39
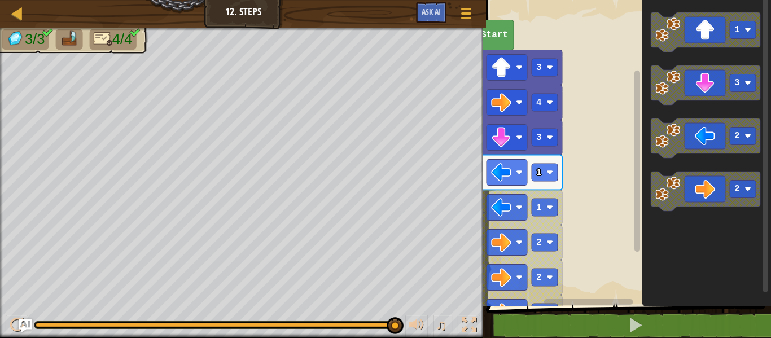
click at [770, 176] on div "Start 3 4 3 1 1 2 2 2 2 2 2 2 2 2 2 1 3 2 2" at bounding box center [626, 150] width 288 height 312
